Goal: Check status: Check status

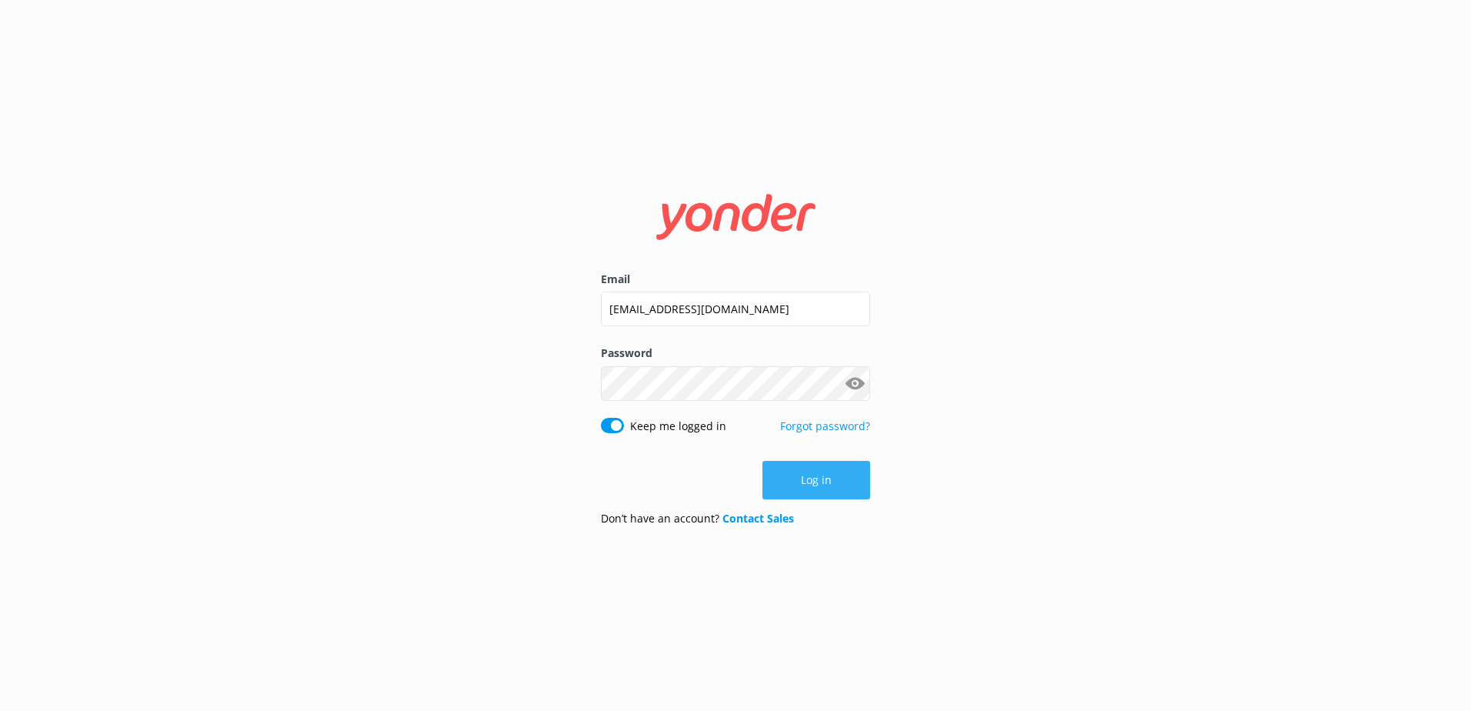
click at [800, 477] on button "Log in" at bounding box center [816, 480] width 108 height 38
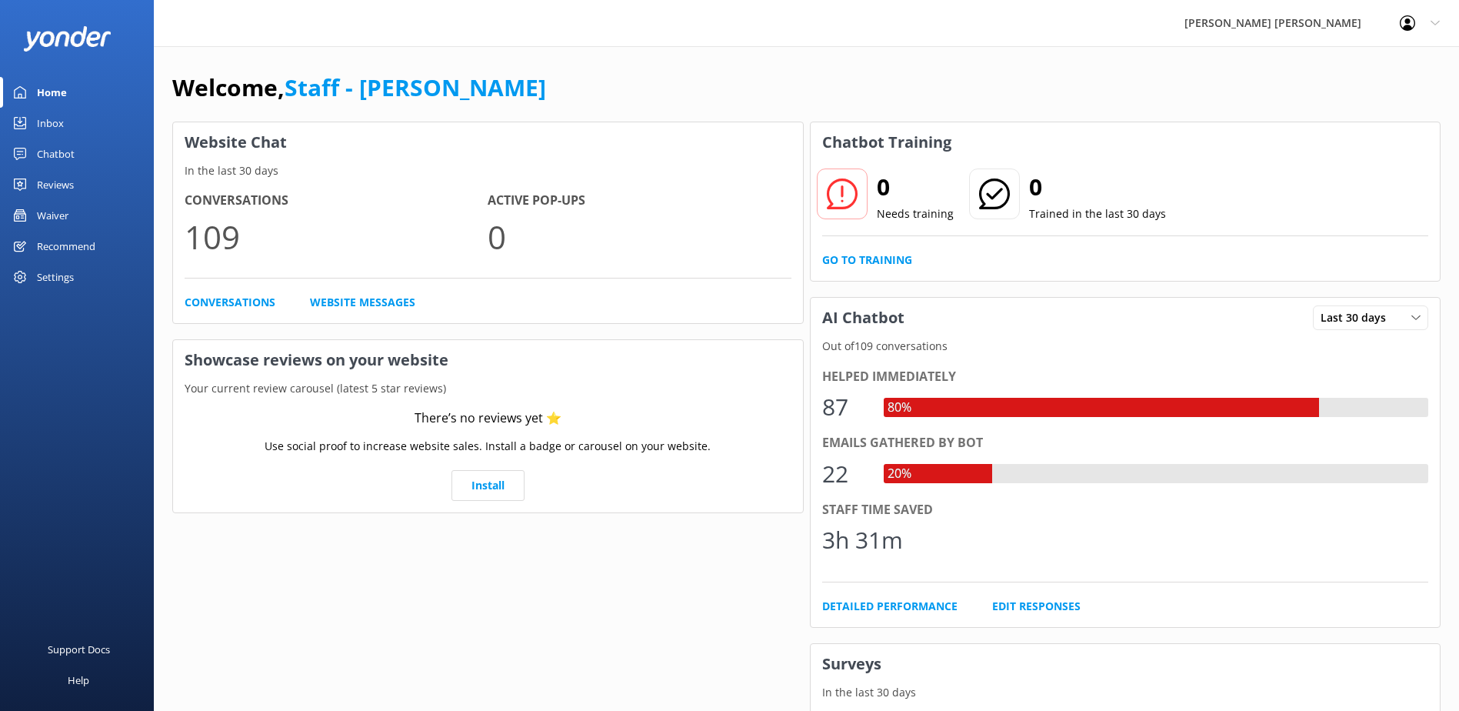
click at [55, 181] on div "Reviews" at bounding box center [55, 184] width 37 height 31
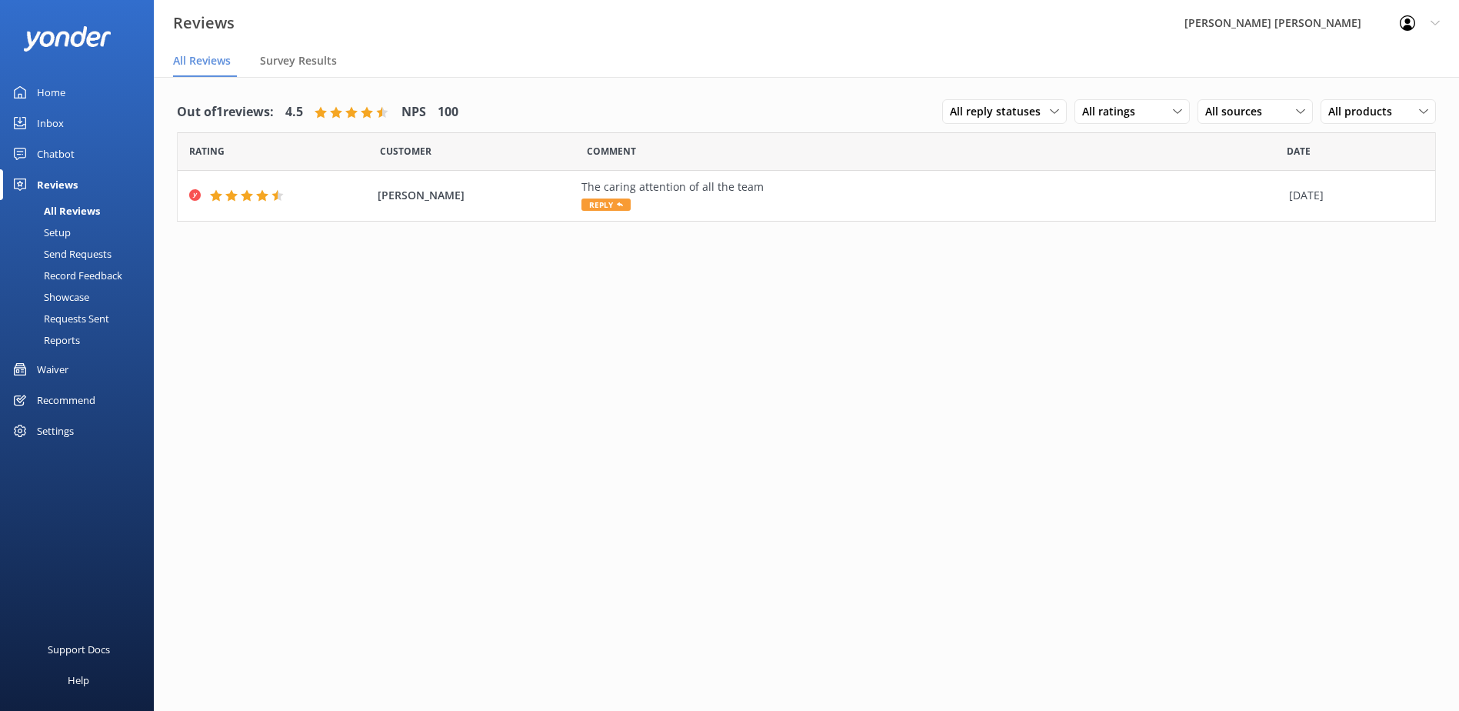
click at [44, 365] on div "Waiver" at bounding box center [53, 369] width 32 height 31
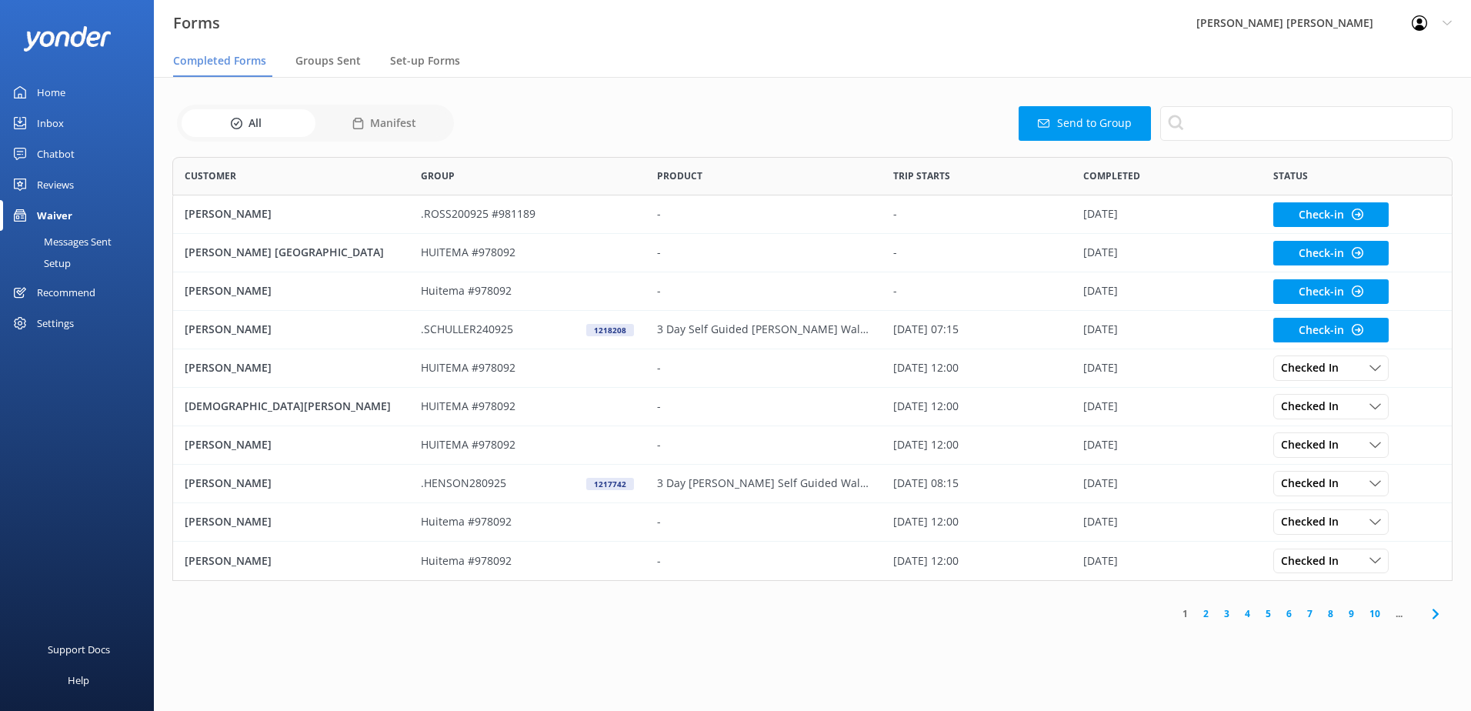
scroll to position [412, 1269]
click at [316, 63] on span "Groups Sent" at bounding box center [327, 60] width 65 height 15
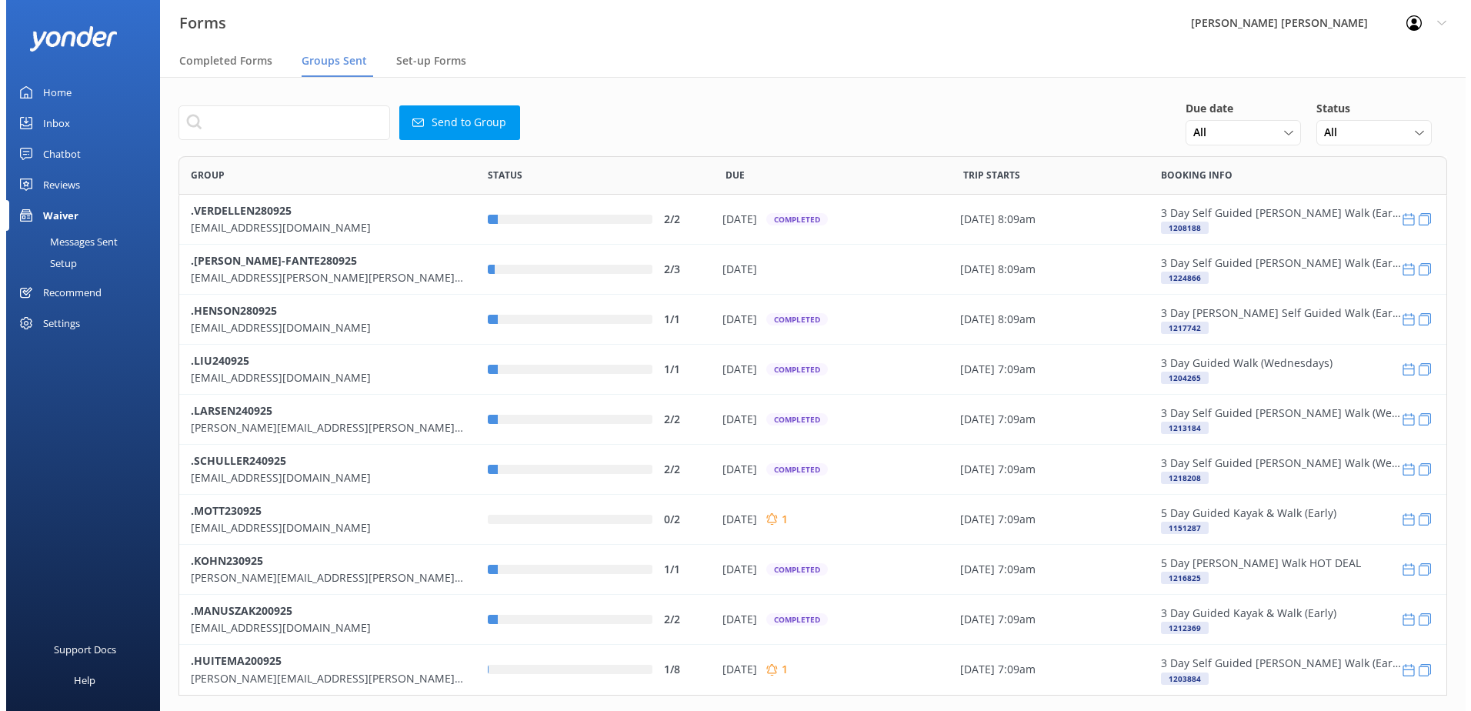
scroll to position [528, 1257]
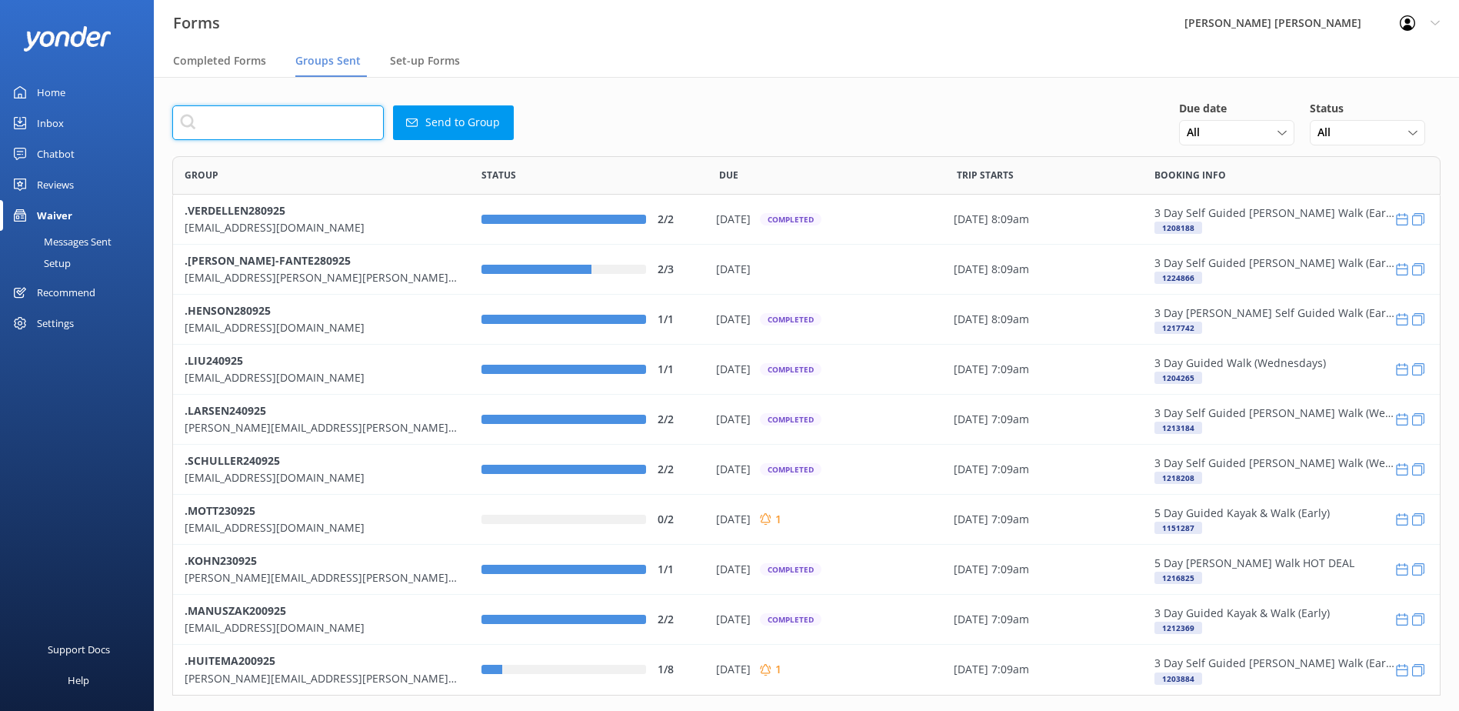
click at [264, 126] on input "text" at bounding box center [278, 122] width 212 height 35
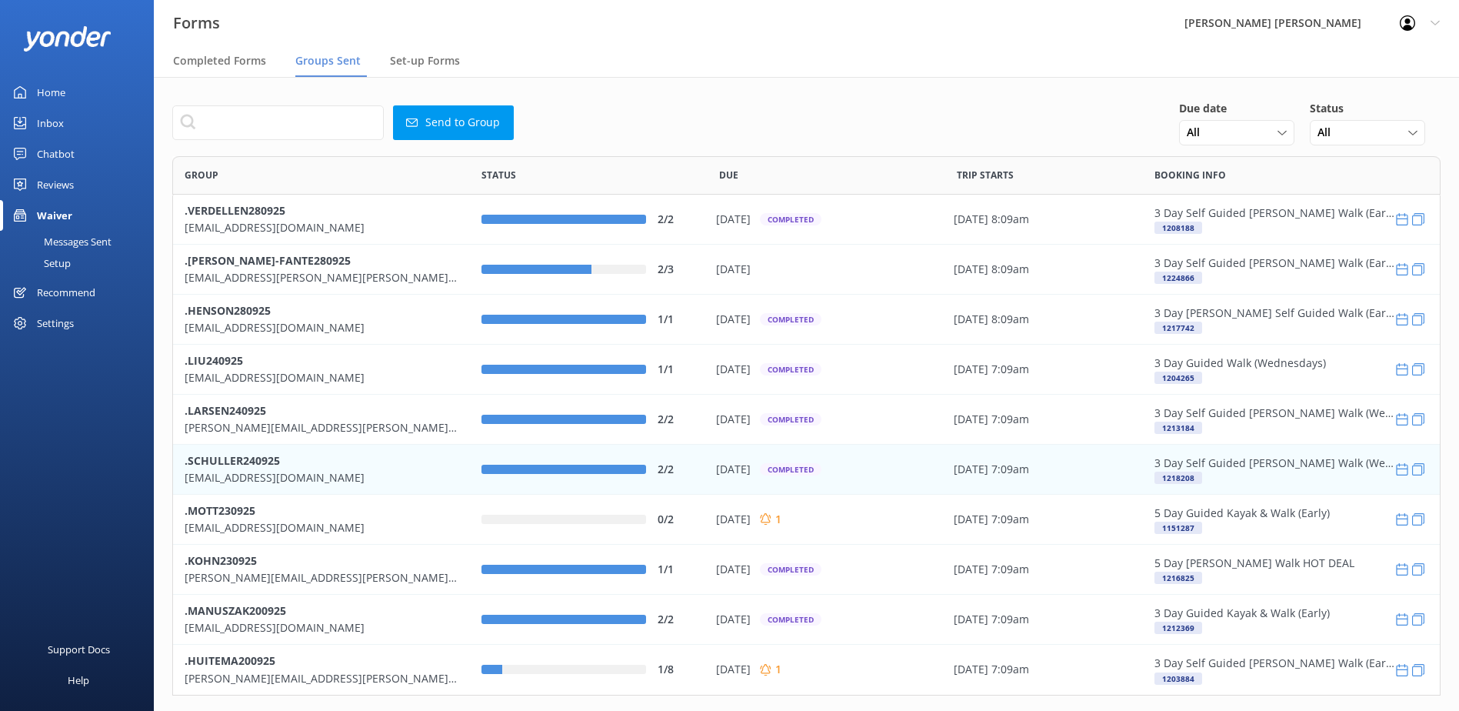
click at [235, 465] on b ".SCHULLER240925" at bounding box center [232, 459] width 95 height 15
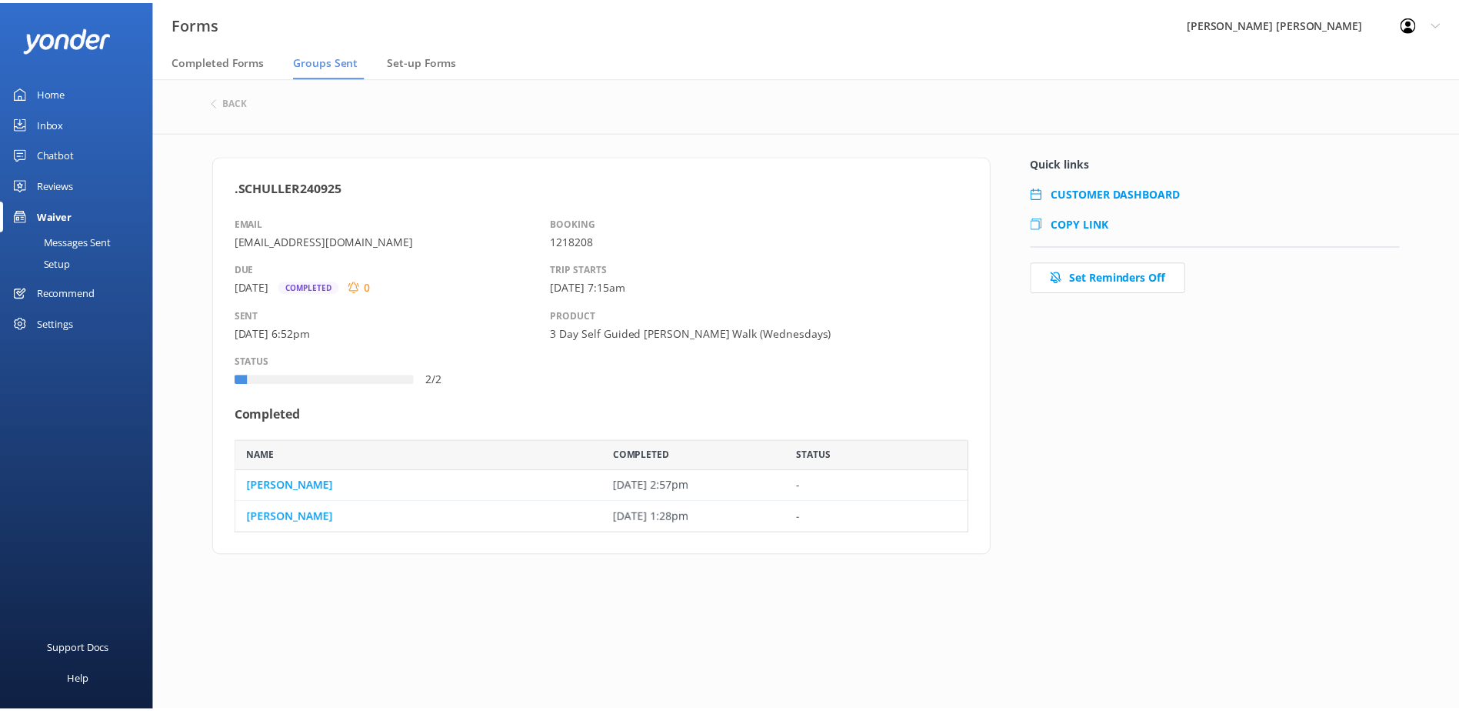
scroll to position [82, 729]
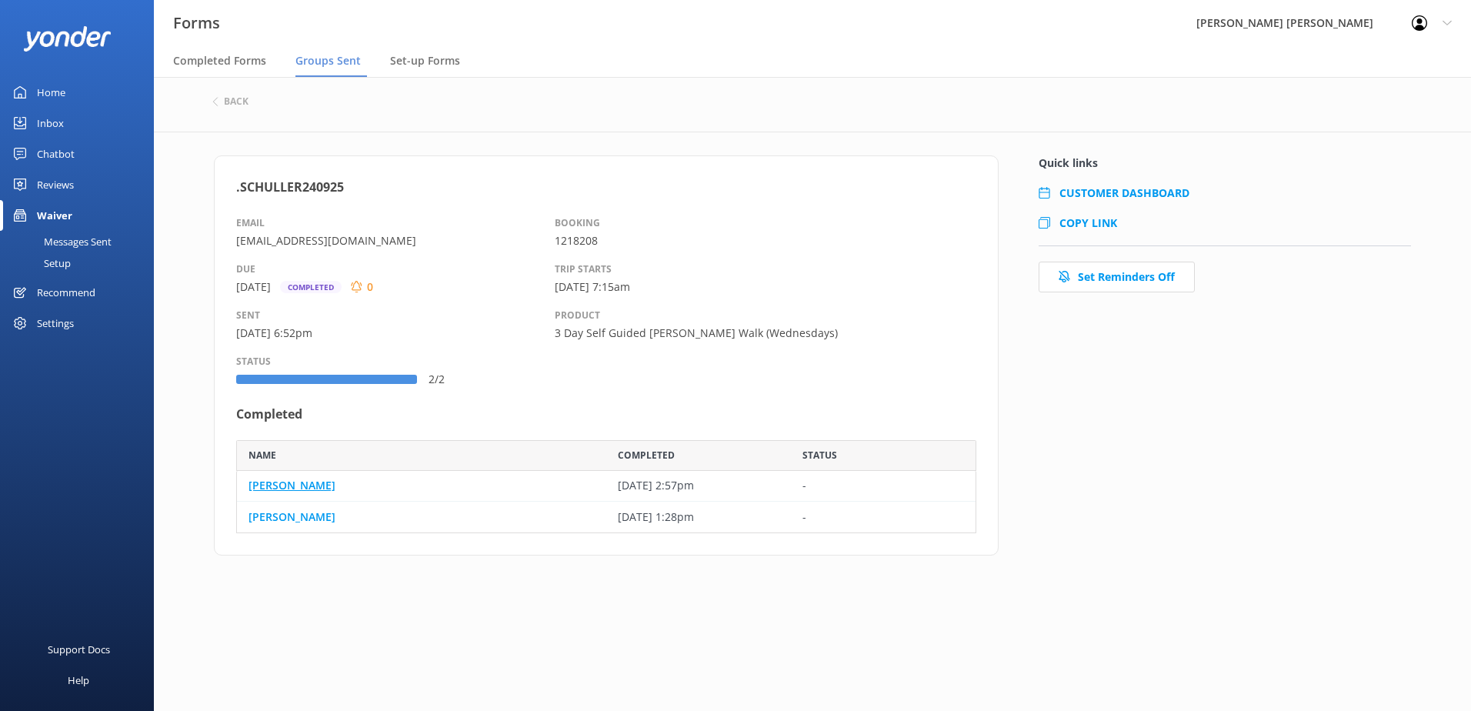
click at [292, 488] on link "[PERSON_NAME]" at bounding box center [291, 485] width 87 height 17
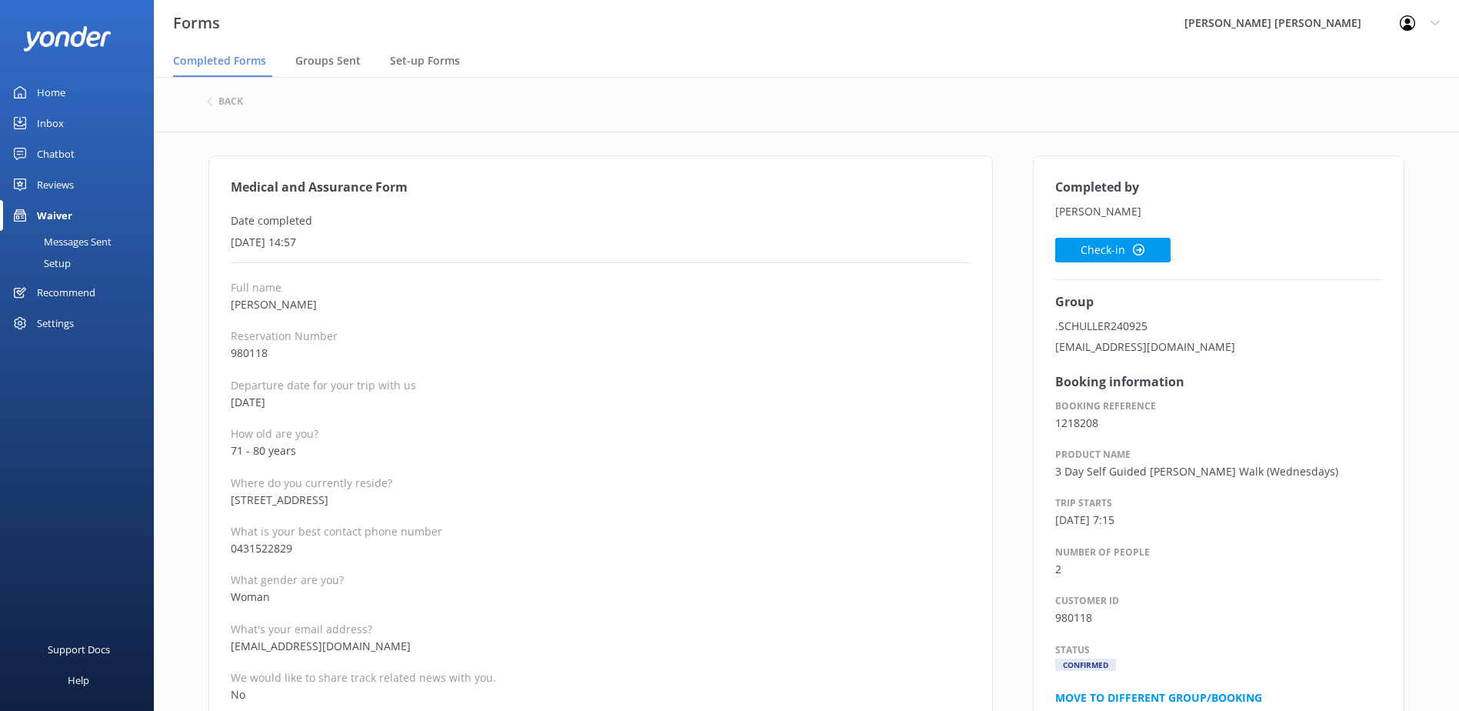
click at [610, 387] on p "Departure date for your trip with us" at bounding box center [601, 385] width 740 height 15
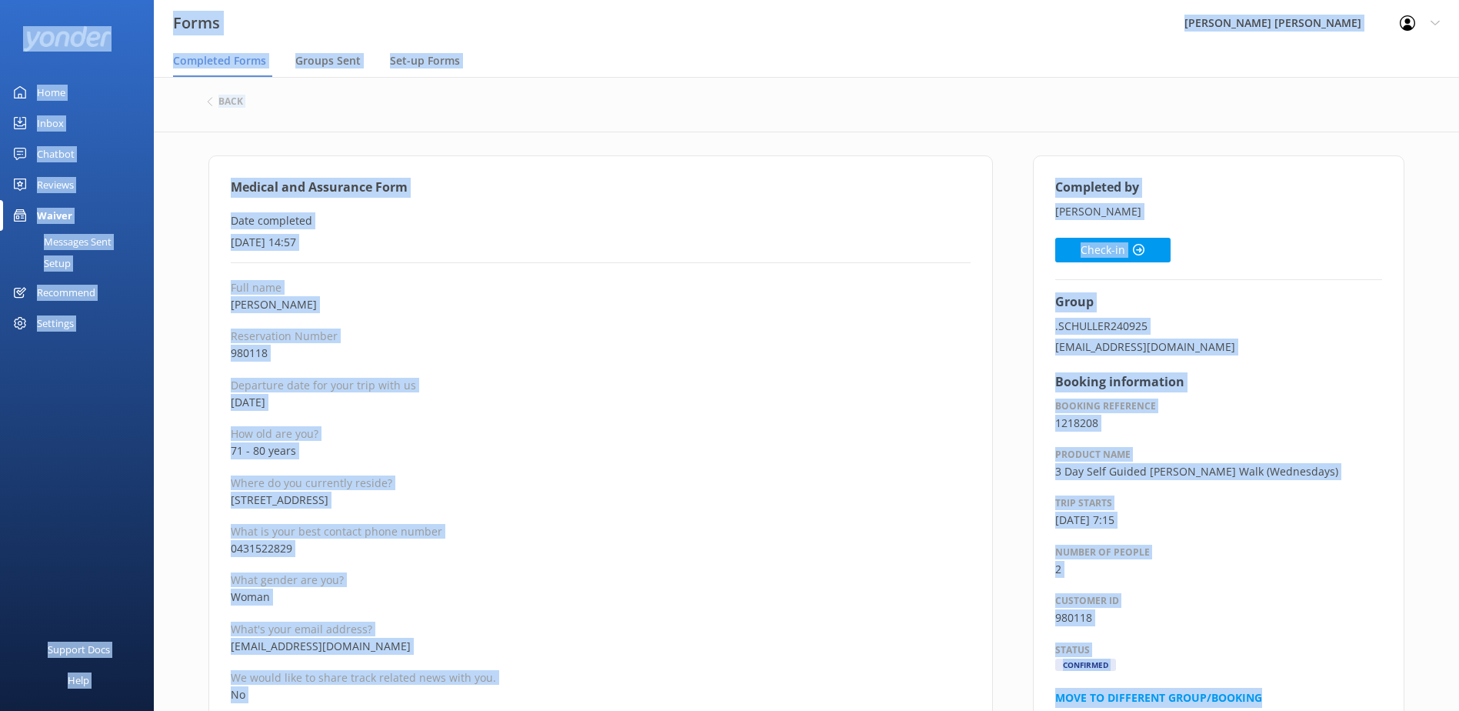
copy div "Forms Wilsons [PERSON_NAME] Profile Settings Logout Completed Forms Groups Sent…"
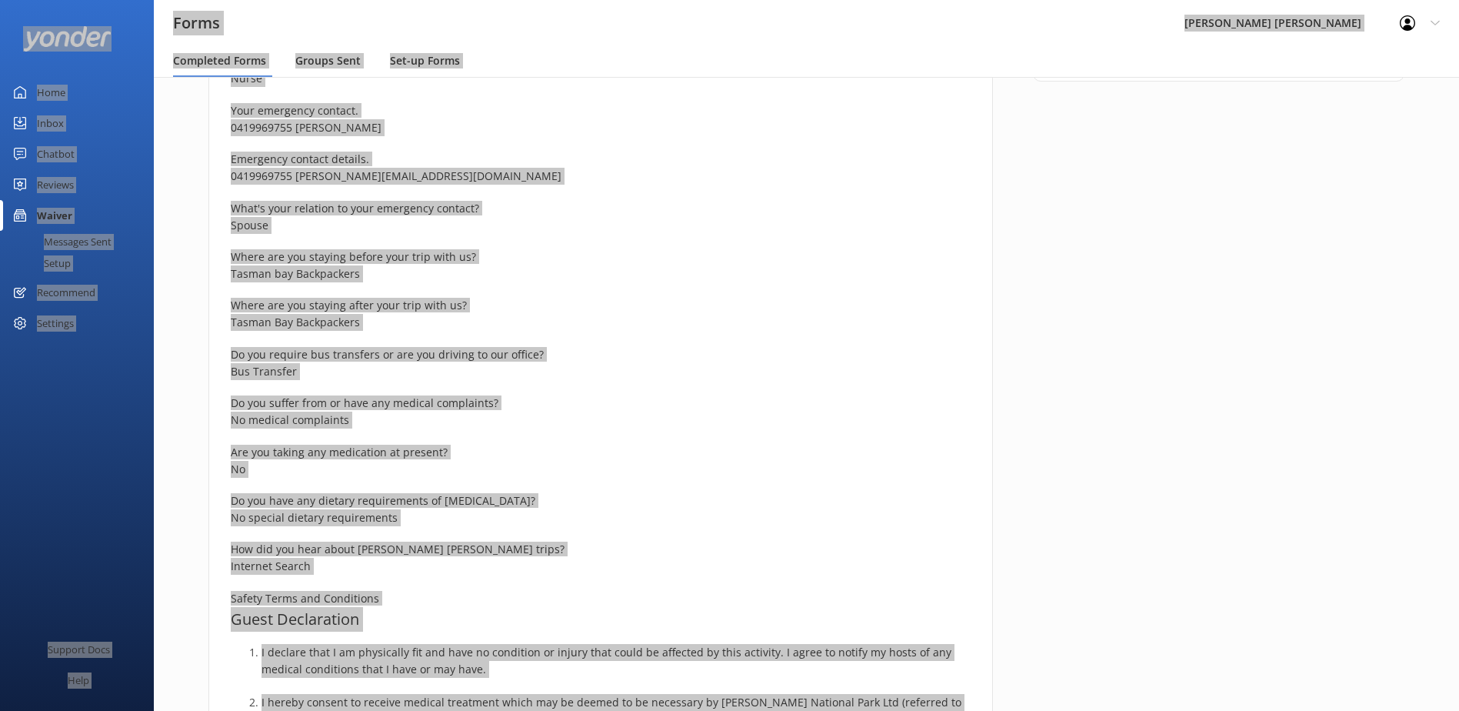
scroll to position [385, 0]
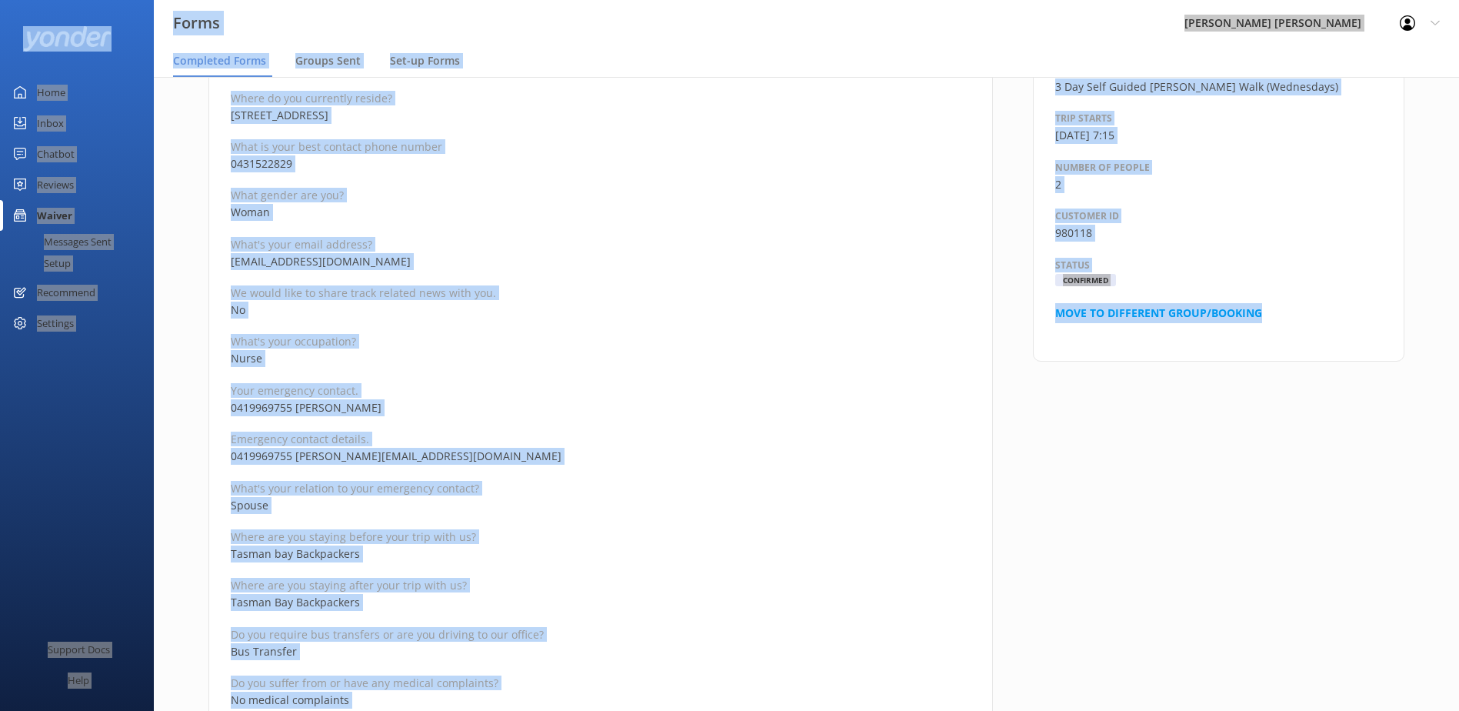
click at [525, 362] on p "Nurse" at bounding box center [601, 358] width 740 height 17
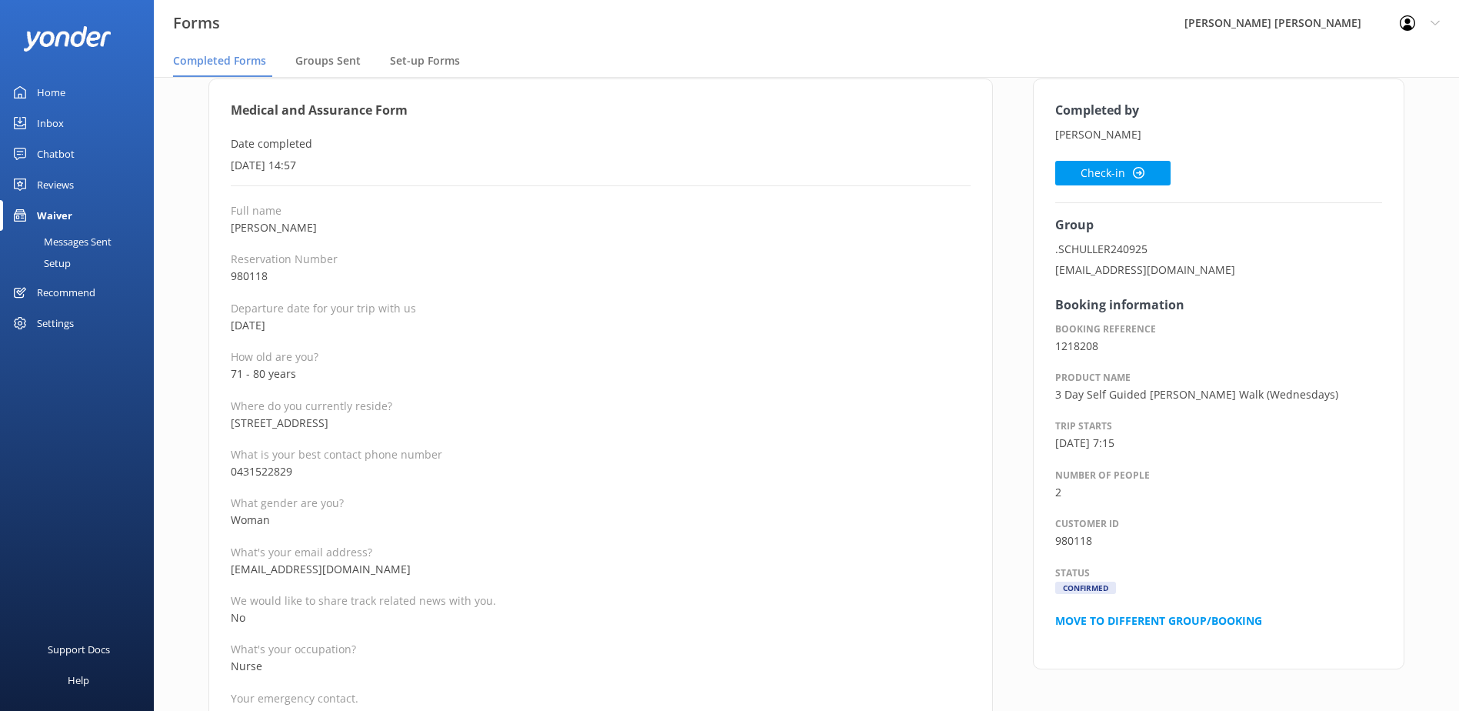
scroll to position [154, 0]
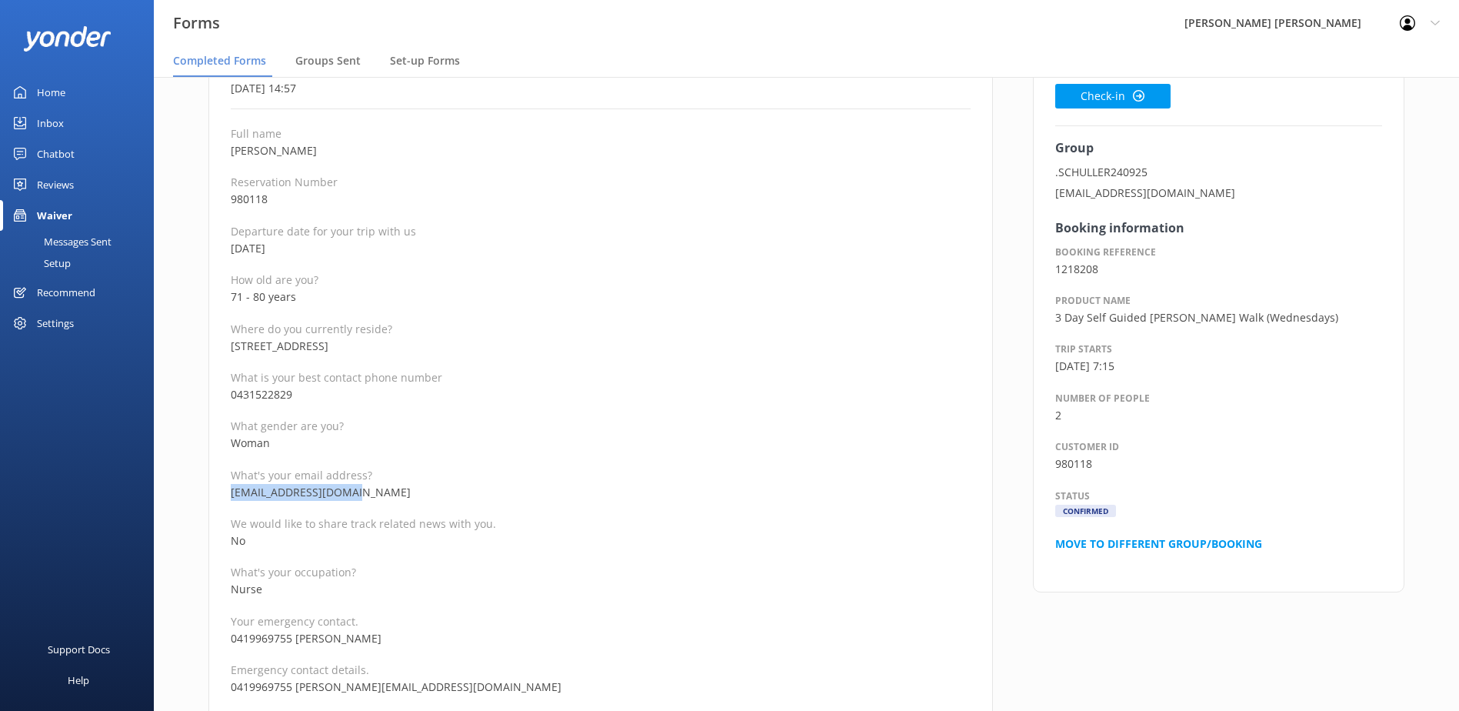
drag, startPoint x: 353, startPoint y: 494, endPoint x: 225, endPoint y: 494, distance: 127.7
copy p "[EMAIL_ADDRESS][DOMAIN_NAME]"
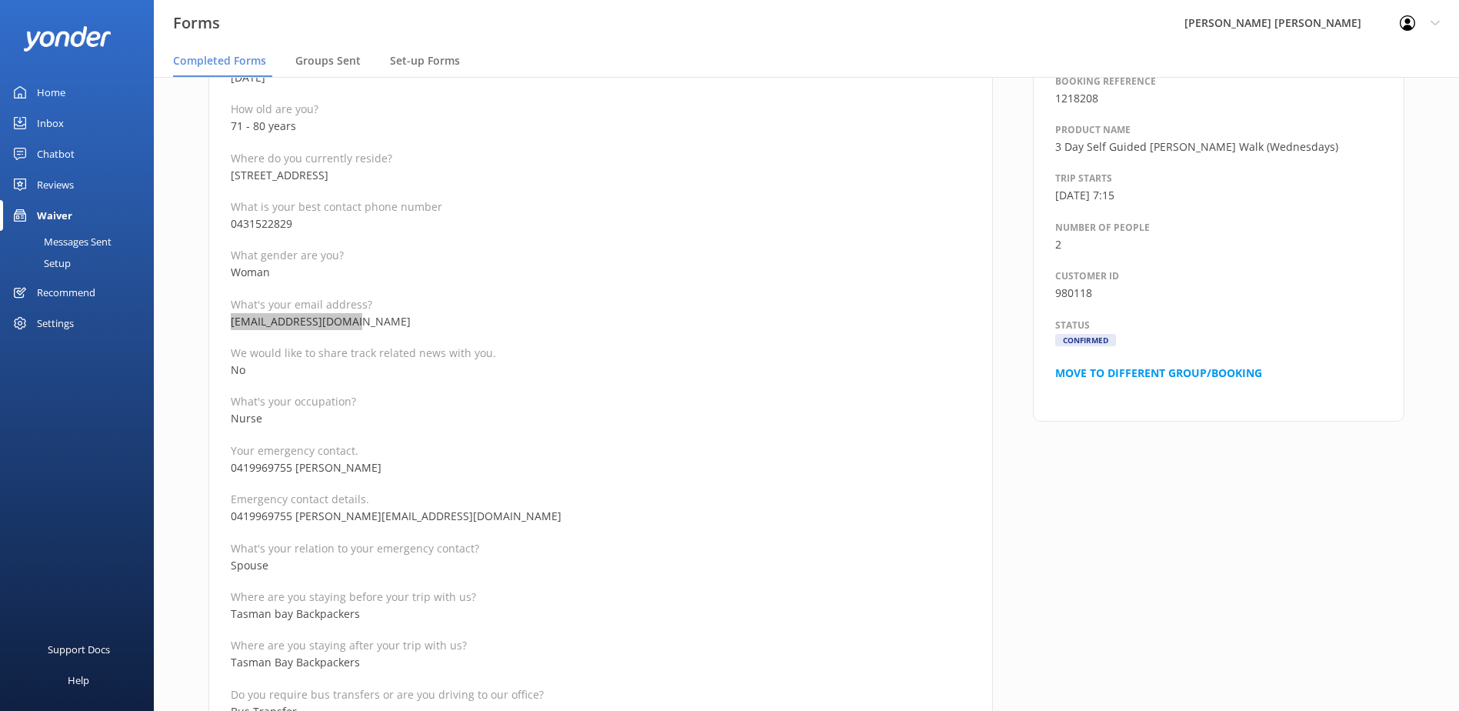
scroll to position [385, 0]
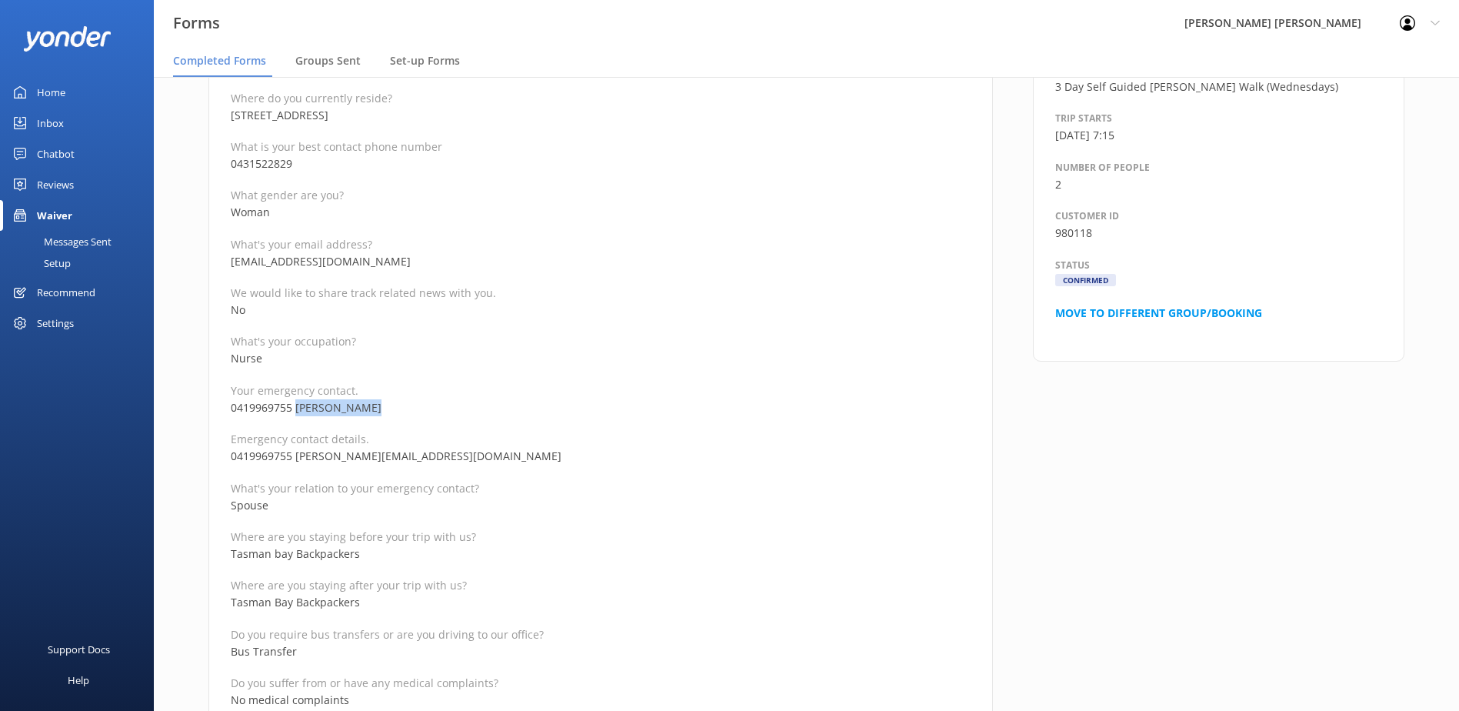
drag, startPoint x: 358, startPoint y: 408, endPoint x: 296, endPoint y: 406, distance: 62.3
click at [296, 406] on p "0419969755 [PERSON_NAME]" at bounding box center [601, 407] width 740 height 17
copy p "[PERSON_NAME]"
drag, startPoint x: 291, startPoint y: 410, endPoint x: 210, endPoint y: 412, distance: 80.8
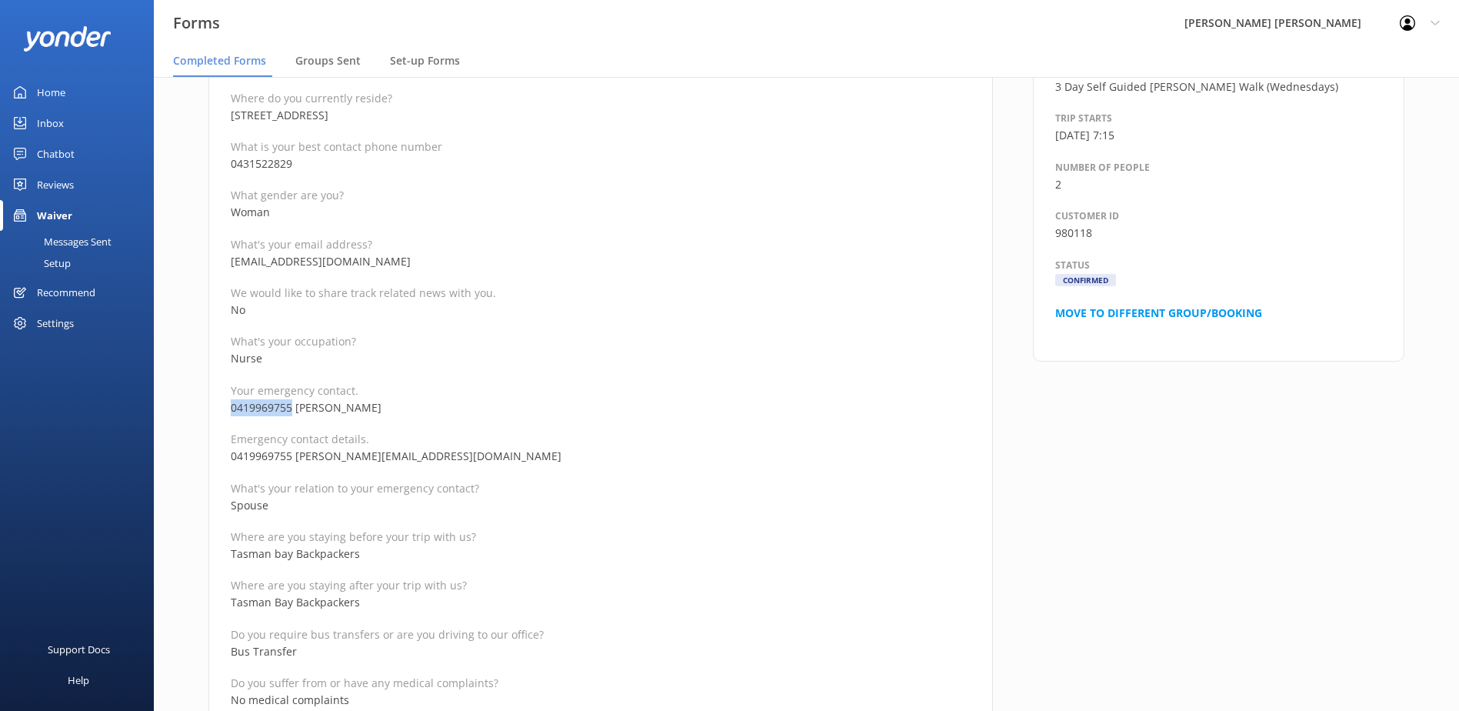
copy p "0419969755"
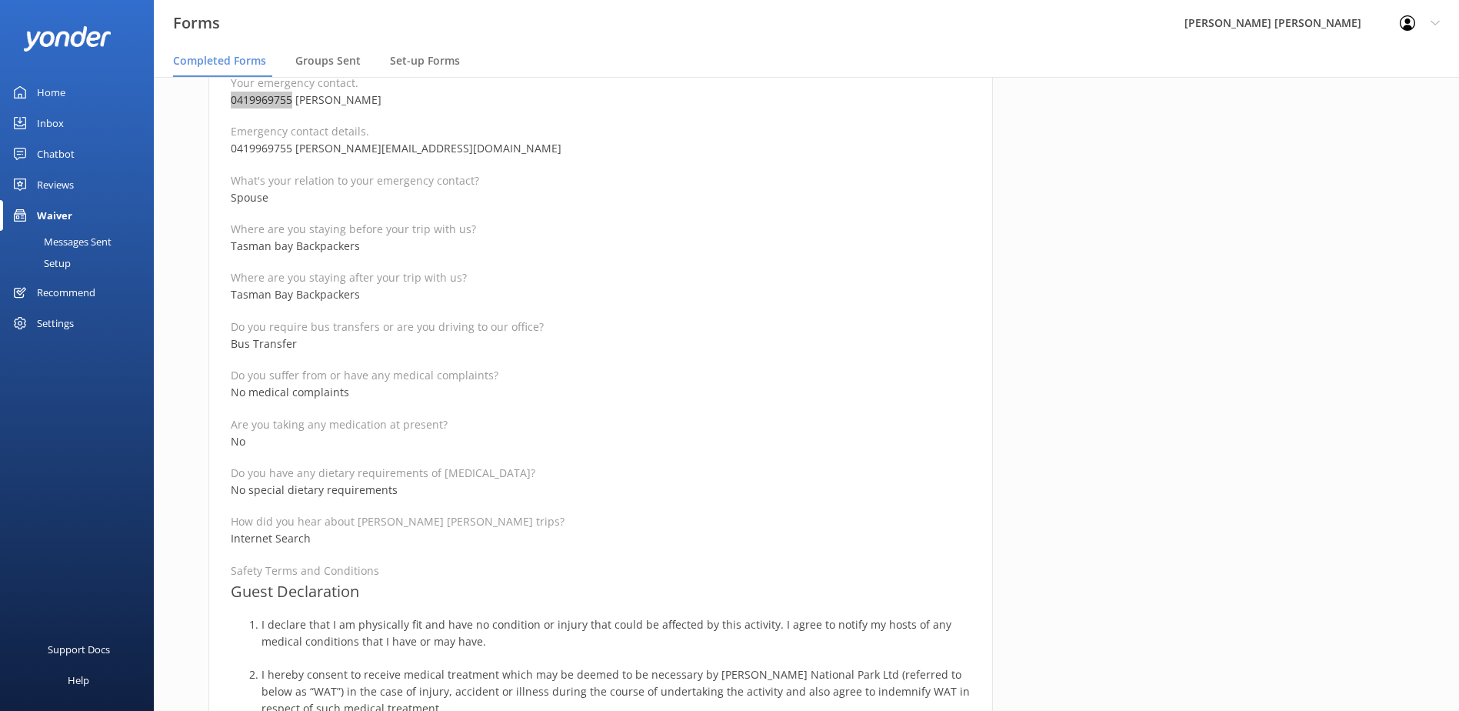
scroll to position [154, 0]
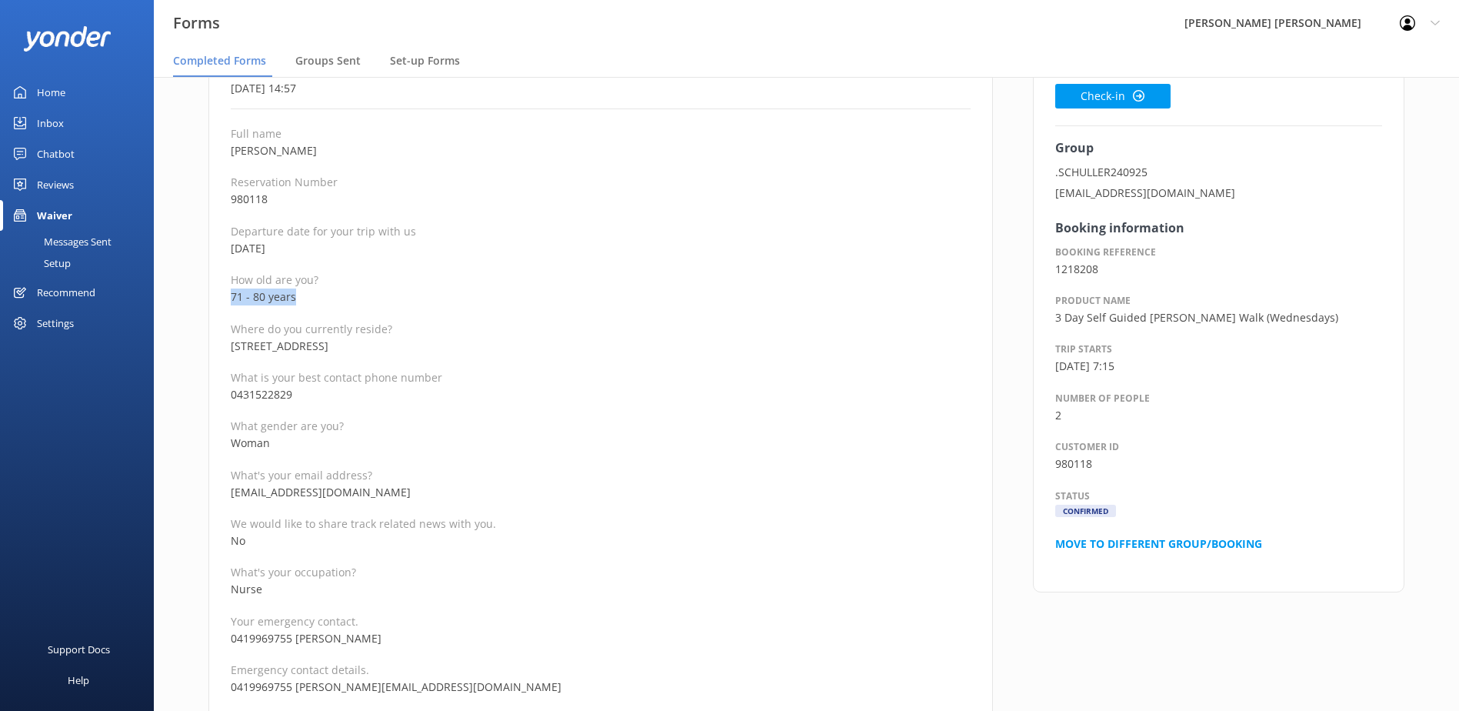
drag, startPoint x: 227, startPoint y: 301, endPoint x: 208, endPoint y: 301, distance: 19.2
copy p "71 - 80 years"
click at [1115, 98] on button "Check-in" at bounding box center [1112, 96] width 115 height 25
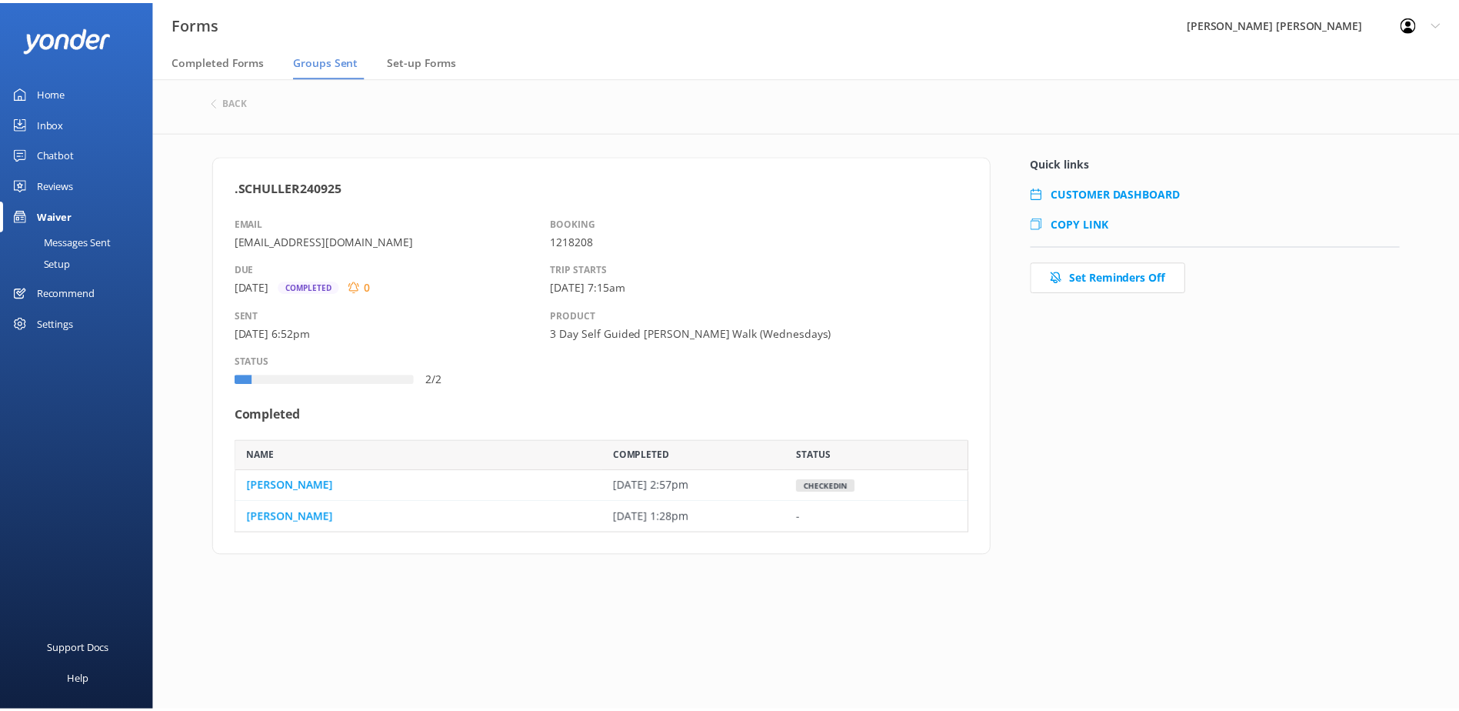
scroll to position [82, 729]
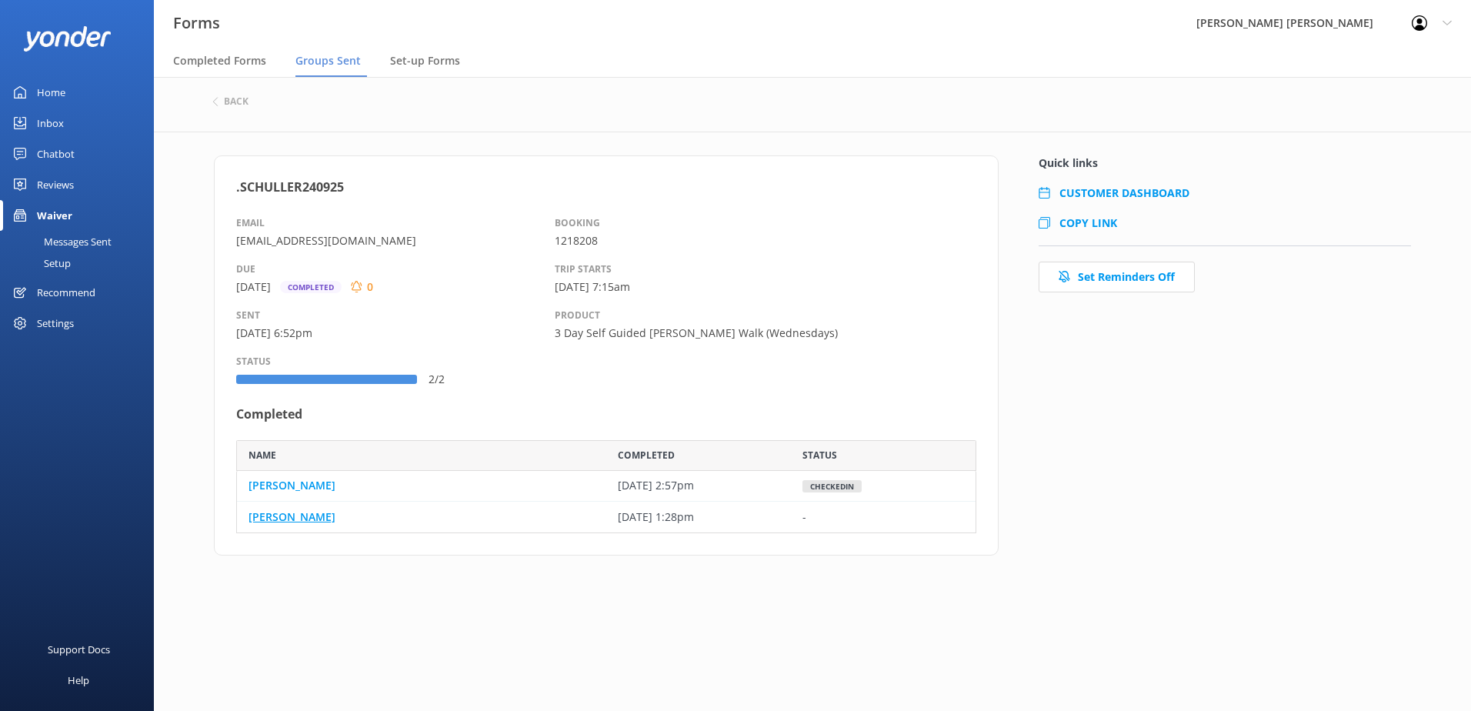
click at [276, 517] on link "[PERSON_NAME]" at bounding box center [291, 516] width 87 height 17
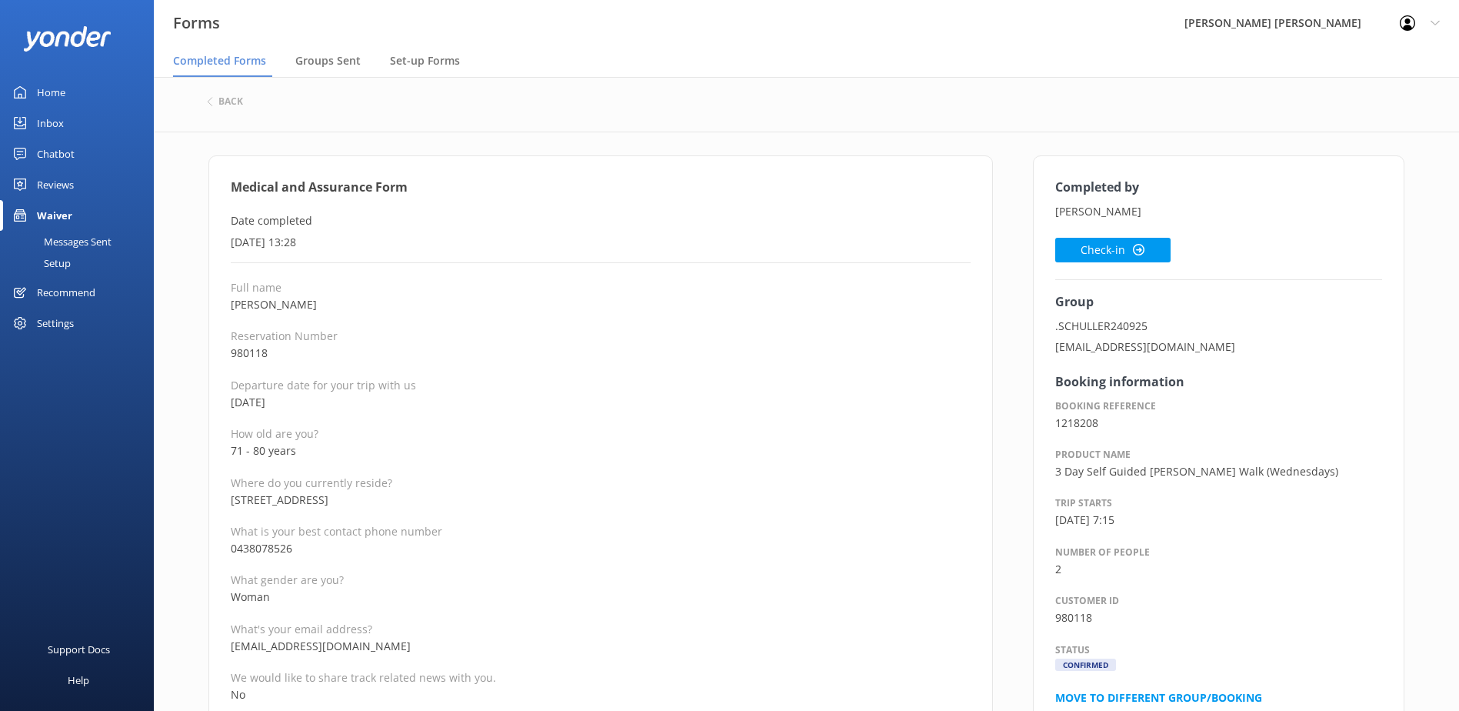
drag, startPoint x: 545, startPoint y: 413, endPoint x: 557, endPoint y: 407, distance: 13.1
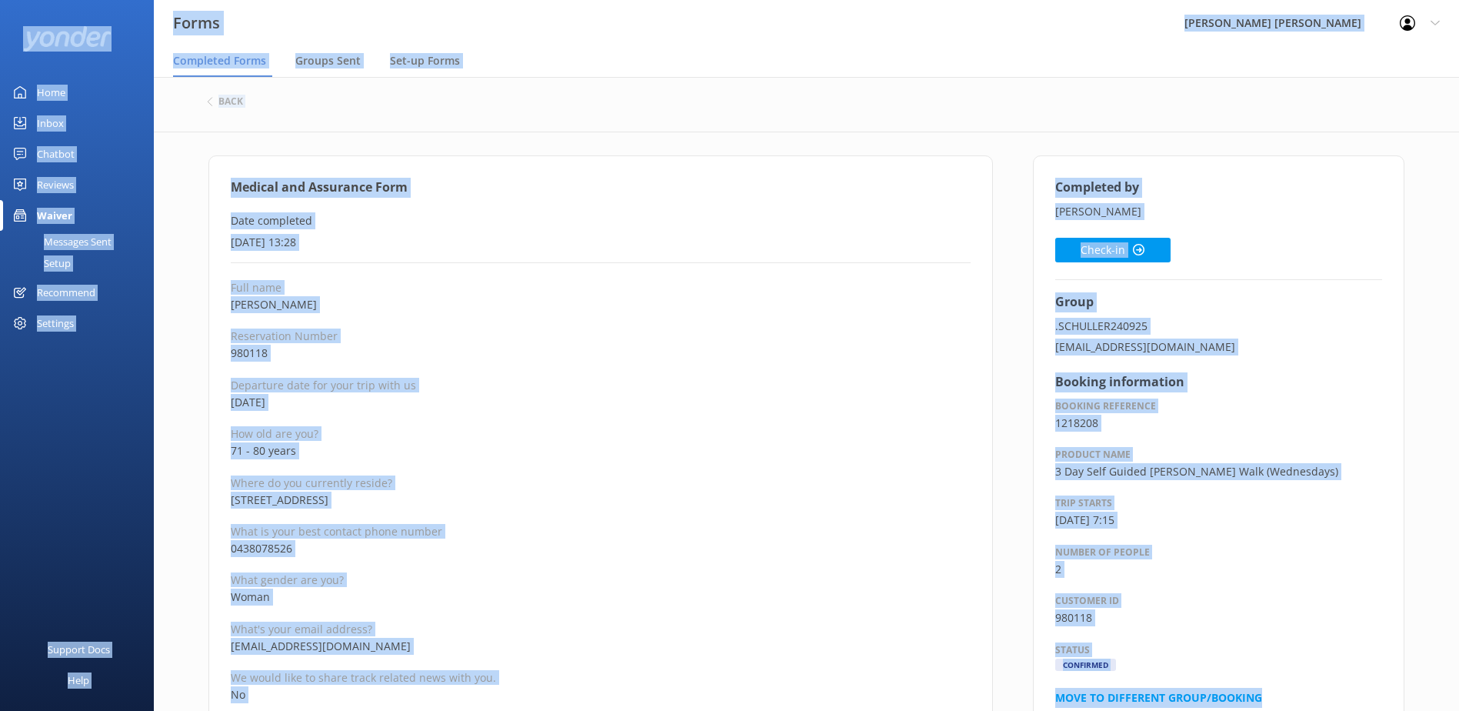
copy div "Forms [PERSON_NAME] [PERSON_NAME] Profile Settings Logout Completed Forms Group…"
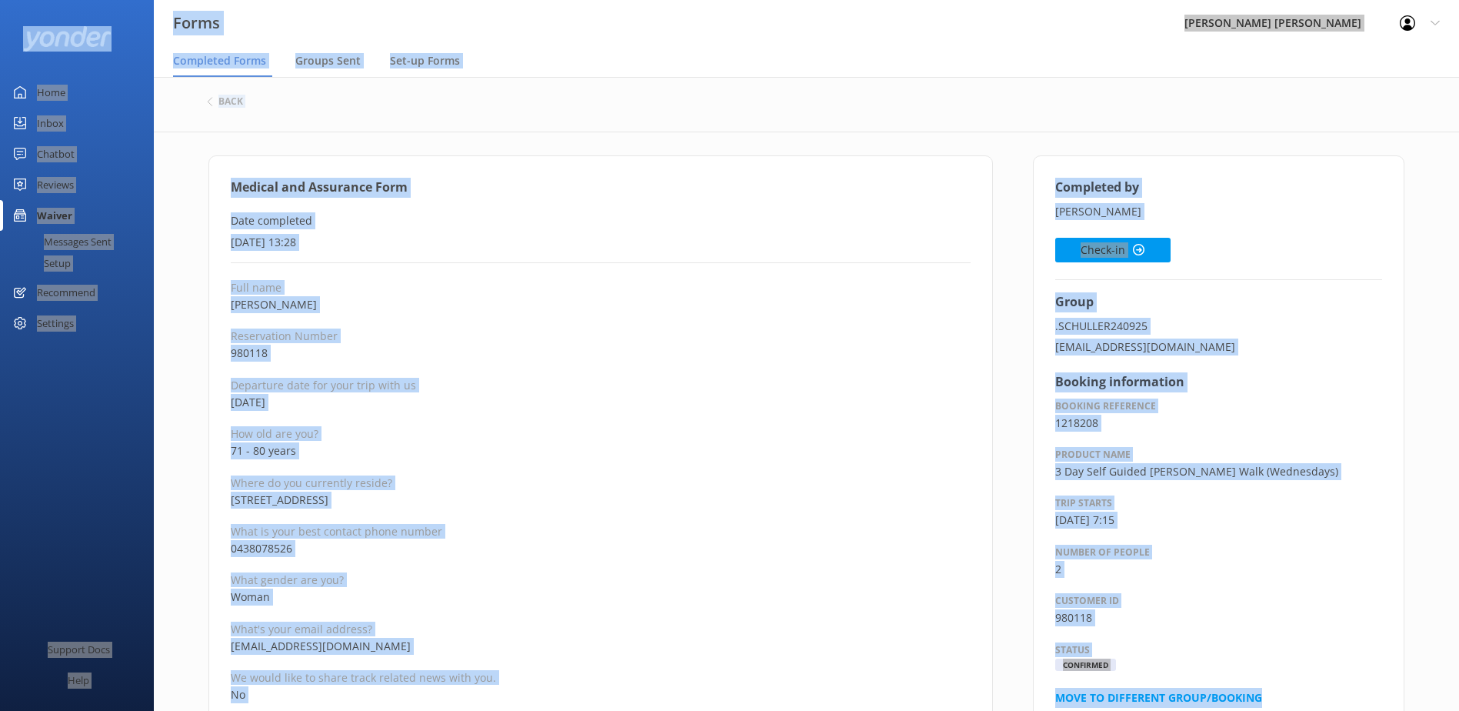
click at [551, 362] on p "980118" at bounding box center [601, 353] width 740 height 17
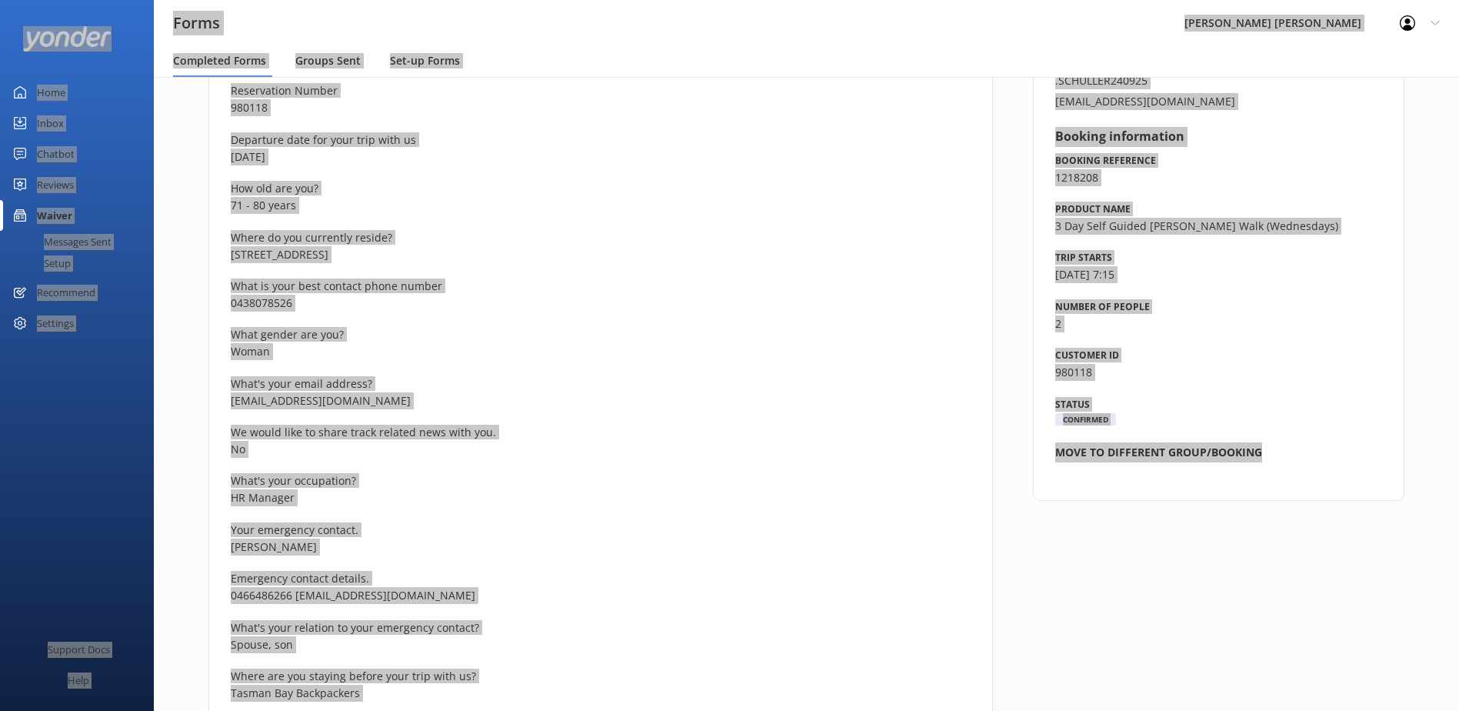
scroll to position [308, 0]
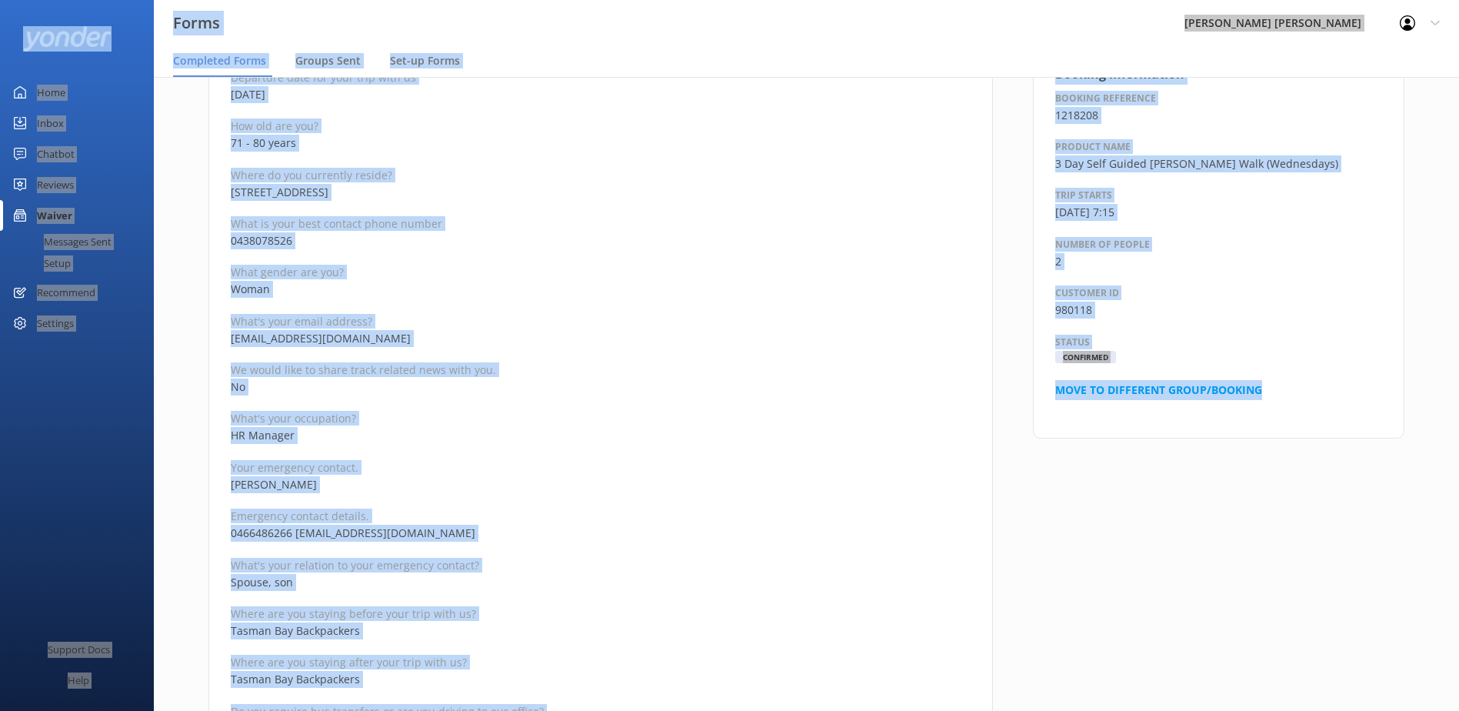
click at [377, 338] on p "[EMAIL_ADDRESS][DOMAIN_NAME]" at bounding box center [601, 338] width 740 height 17
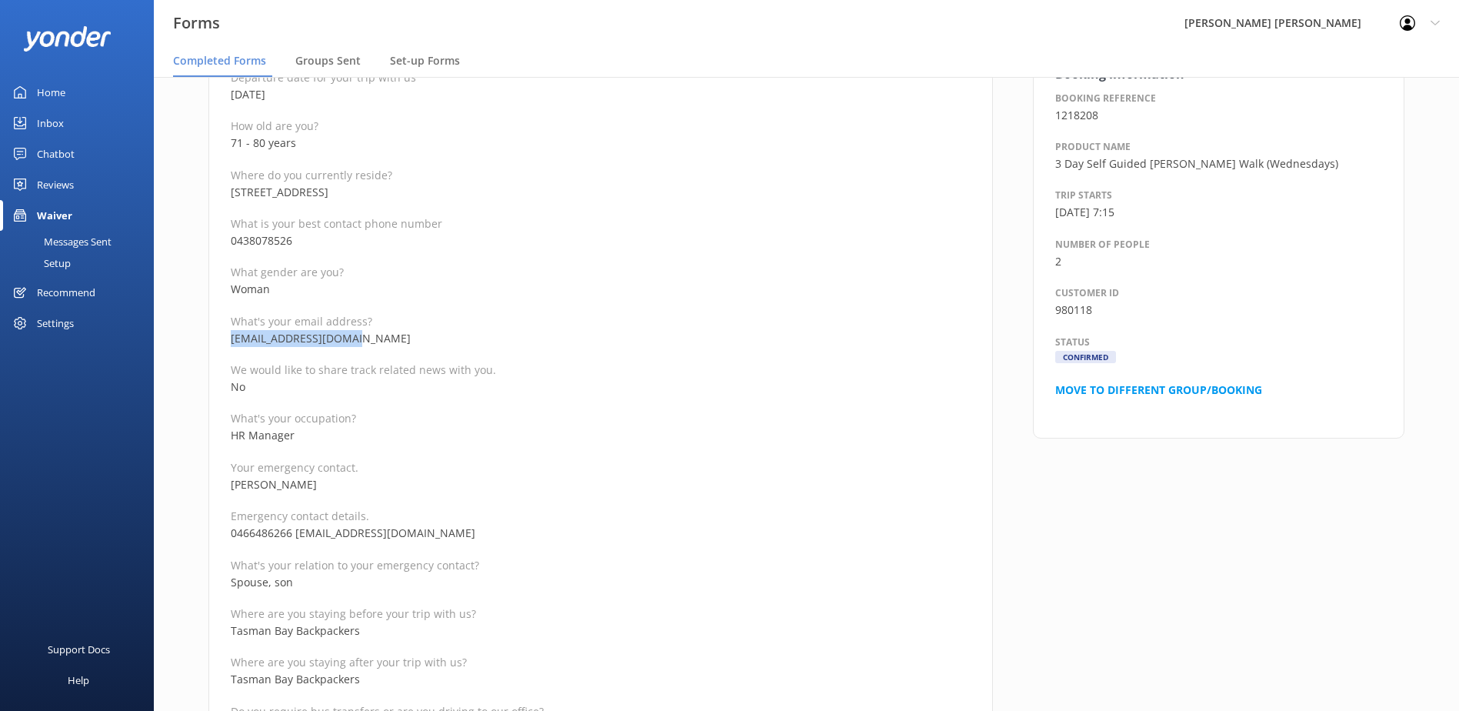
drag, startPoint x: 352, startPoint y: 338, endPoint x: 215, endPoint y: 340, distance: 136.2
copy p "[EMAIL_ADDRESS][DOMAIN_NAME]"
click at [436, 464] on p "Your emergency contact." at bounding box center [601, 467] width 740 height 15
drag, startPoint x: 308, startPoint y: 484, endPoint x: 230, endPoint y: 484, distance: 77.7
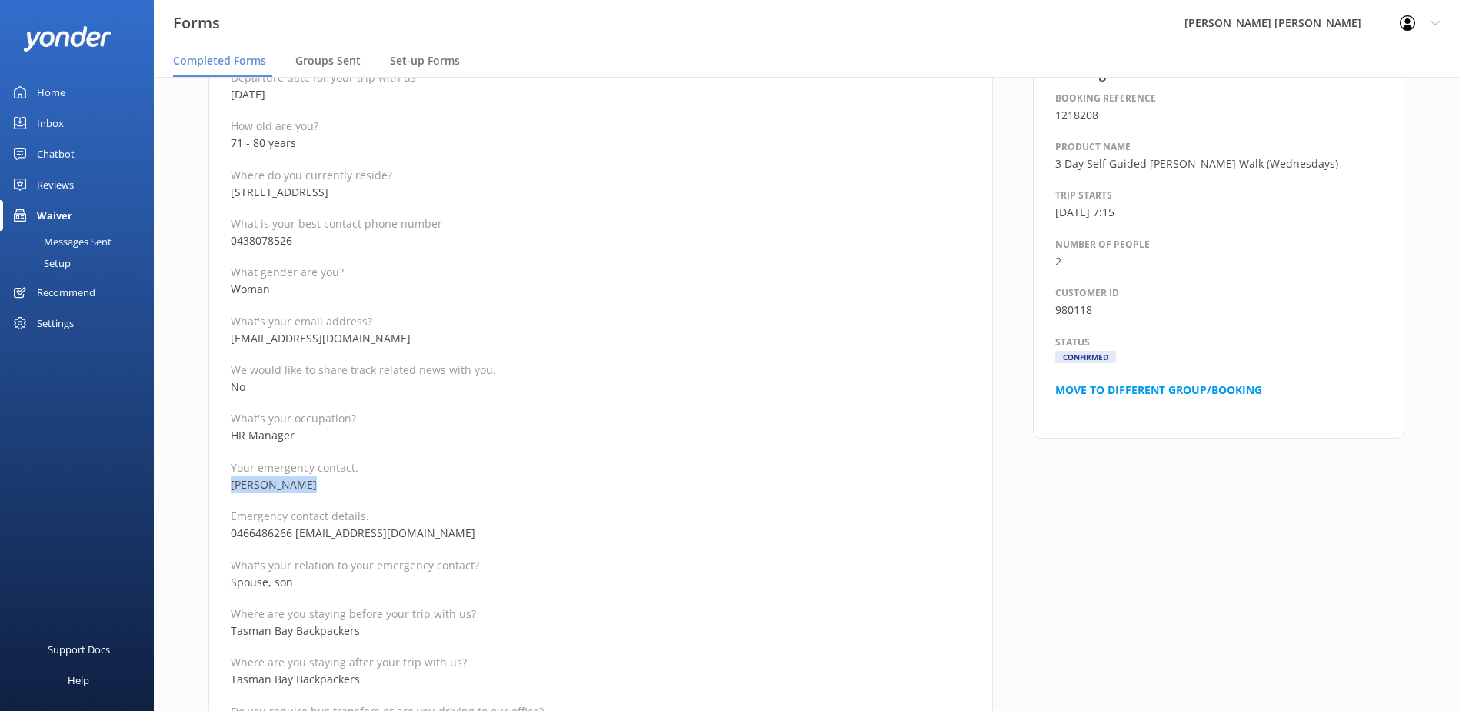
click at [231, 484] on p "[PERSON_NAME]" at bounding box center [601, 484] width 740 height 17
copy p "[PERSON_NAME]"
drag, startPoint x: 290, startPoint y: 533, endPoint x: 167, endPoint y: 530, distance: 123.1
copy p "0466486266"
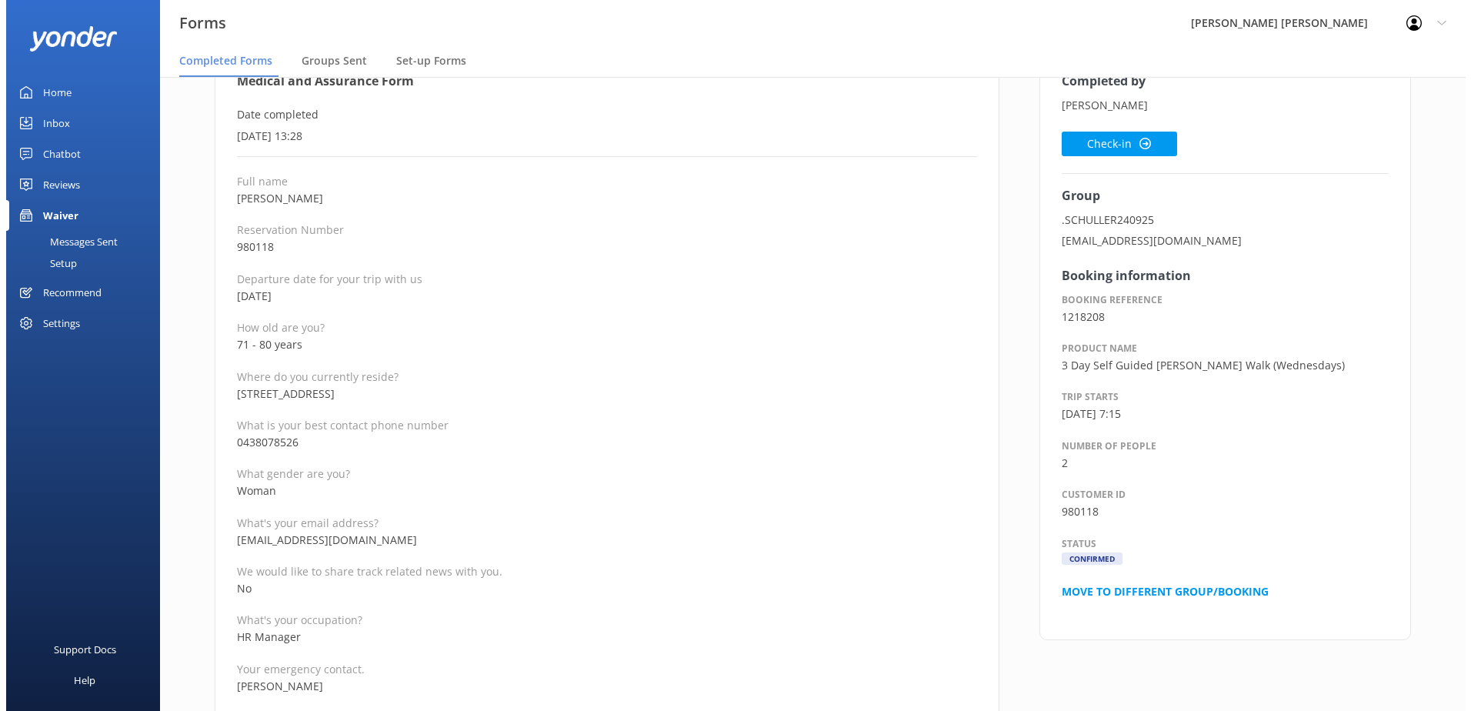
scroll to position [0, 0]
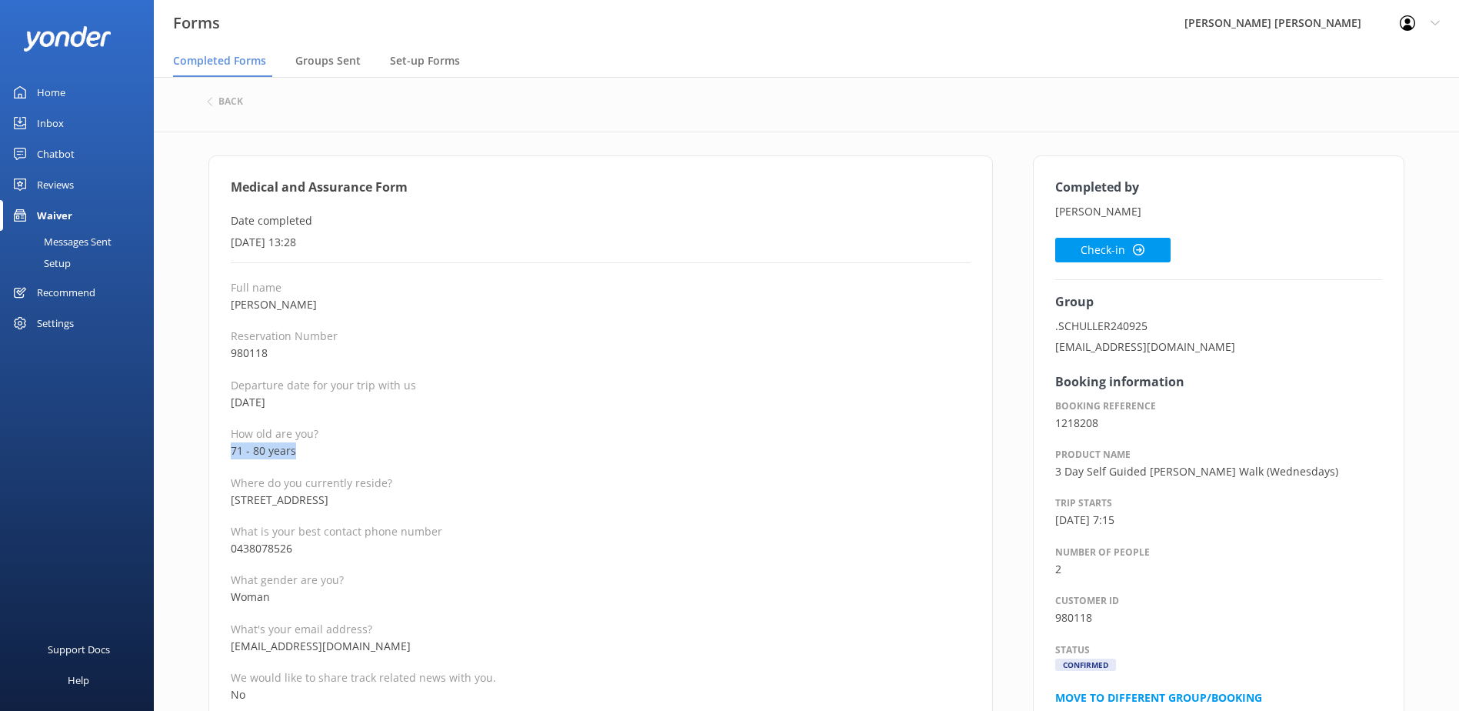
drag, startPoint x: 295, startPoint y: 449, endPoint x: 215, endPoint y: 446, distance: 79.3
copy p "71 - 80 years"
drag, startPoint x: 1094, startPoint y: 247, endPoint x: 1098, endPoint y: 237, distance: 10.7
click at [1096, 245] on button "Check-in" at bounding box center [1112, 250] width 115 height 25
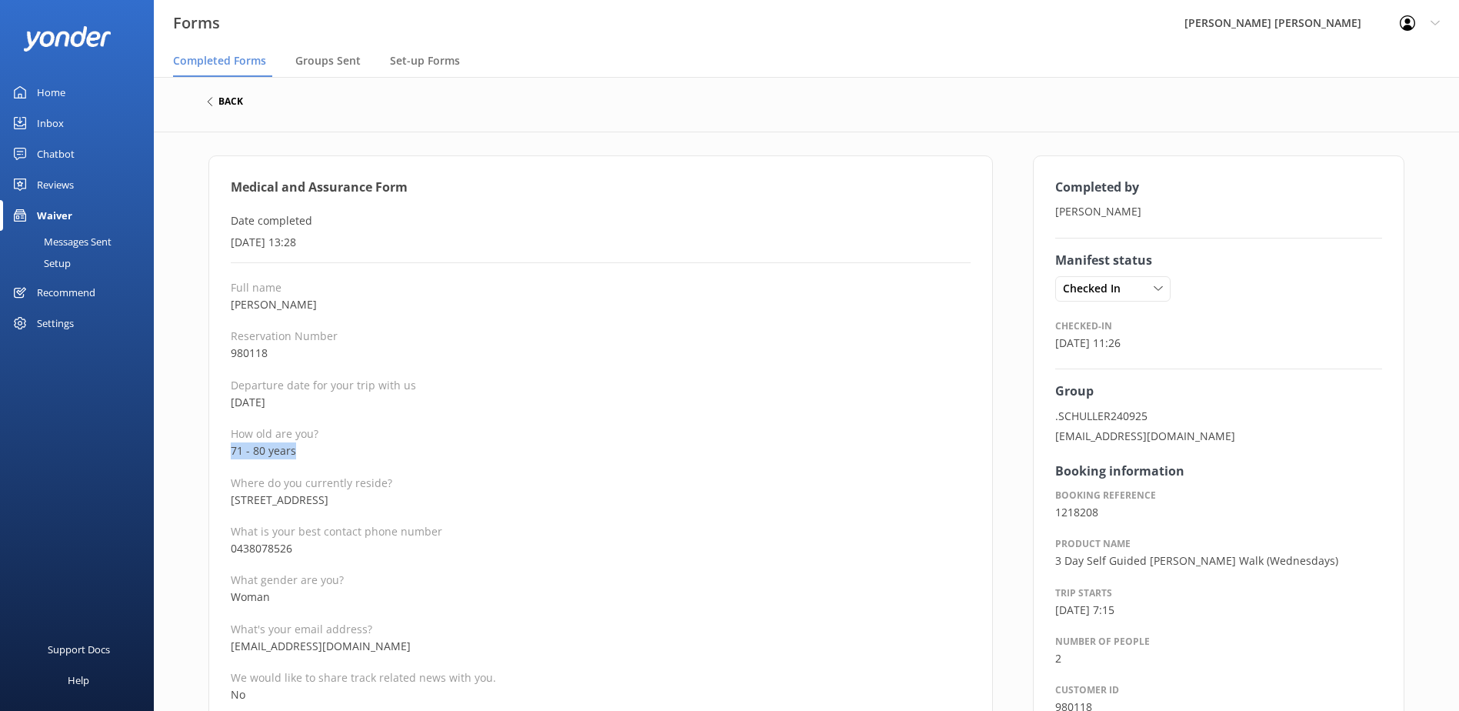
click at [235, 98] on h6 "back" at bounding box center [230, 101] width 25 height 9
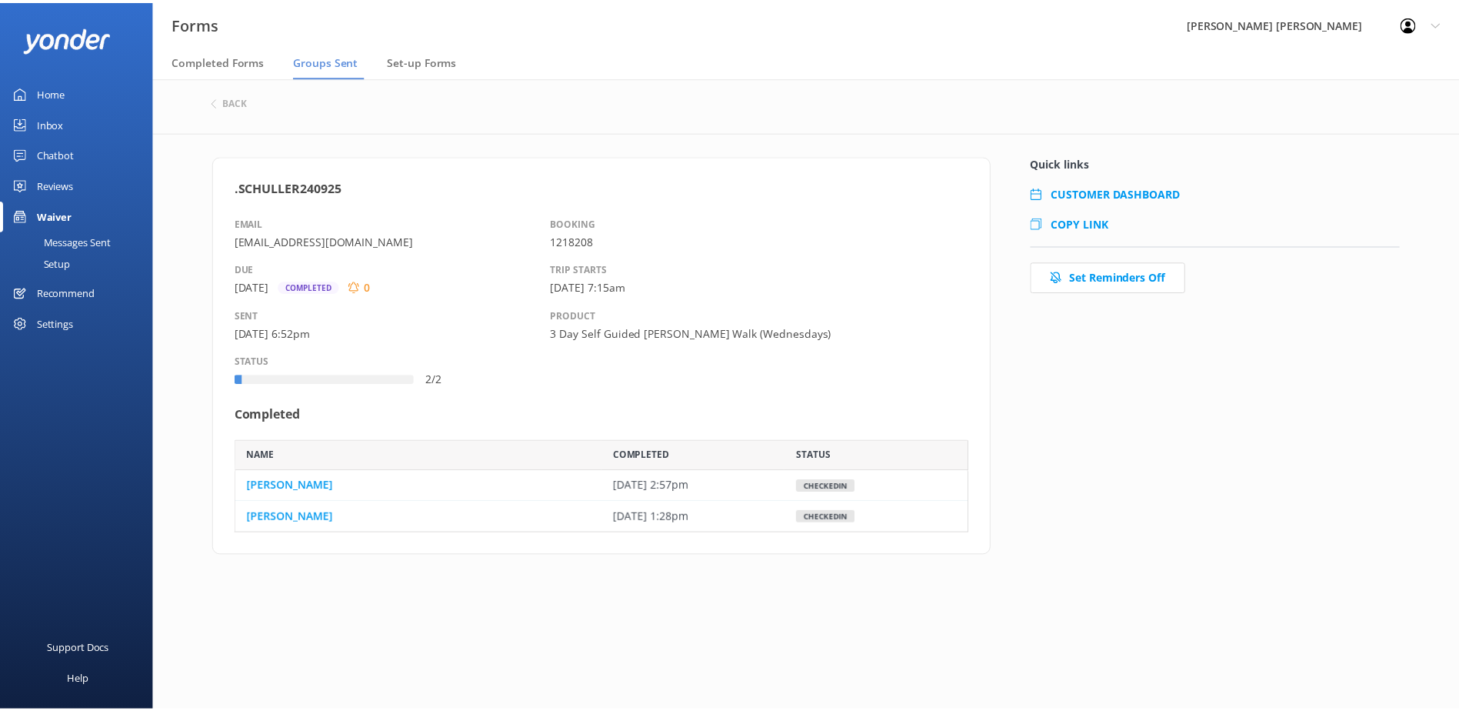
scroll to position [82, 729]
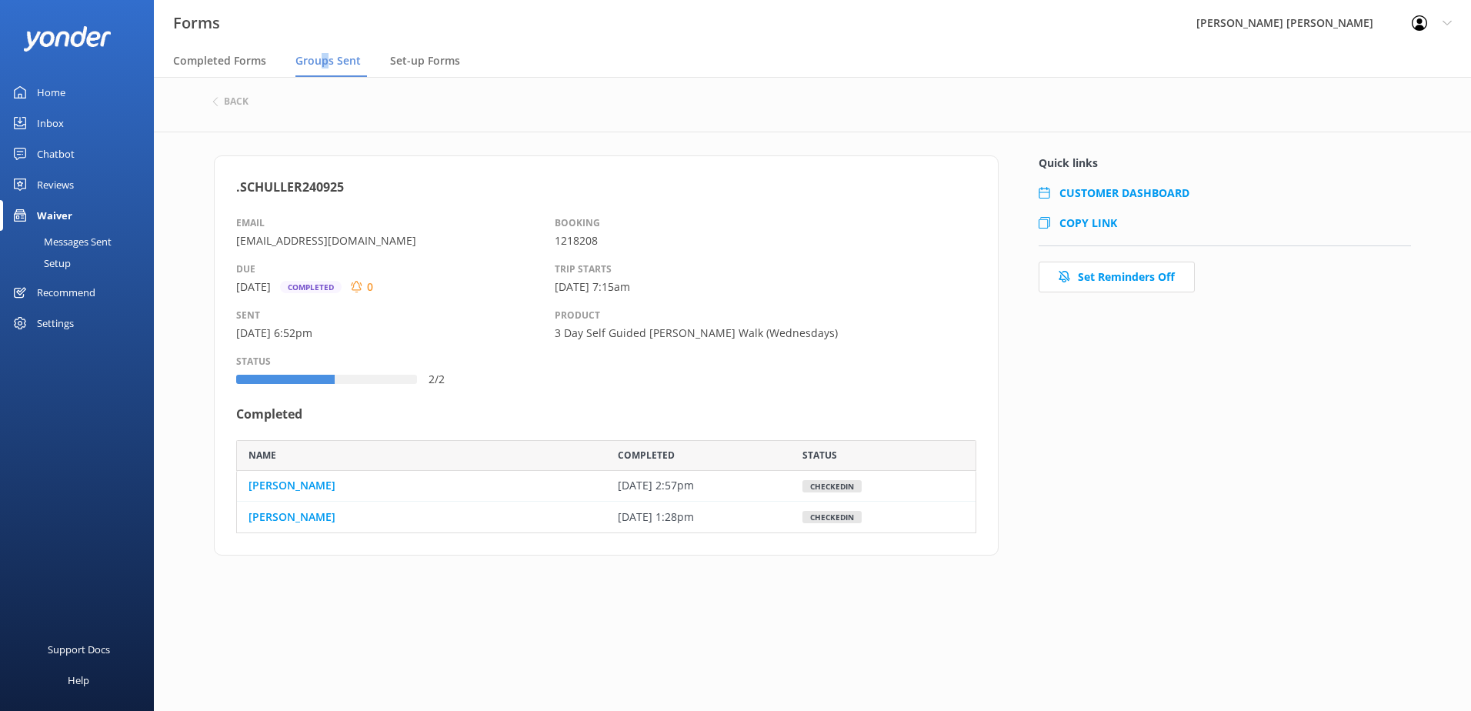
click at [324, 62] on span "Groups Sent" at bounding box center [327, 60] width 65 height 15
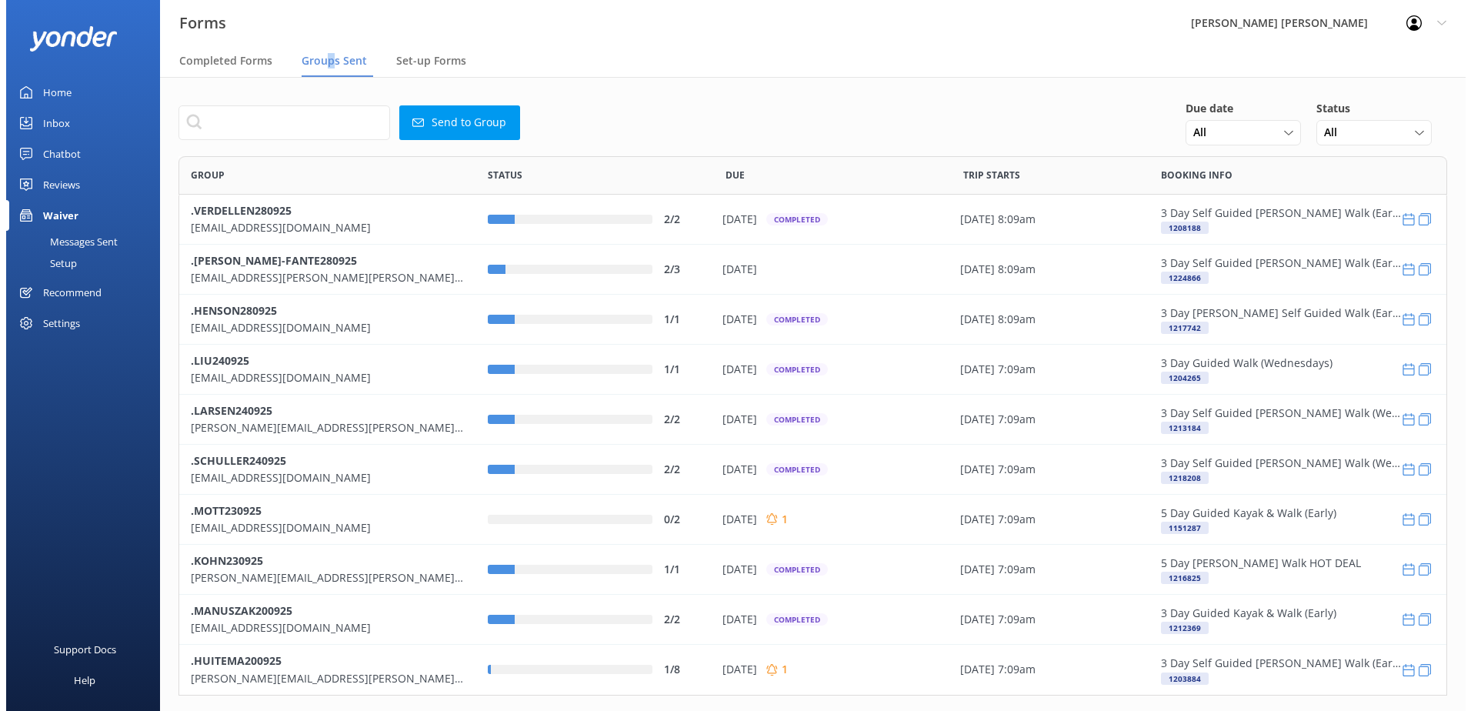
scroll to position [528, 1257]
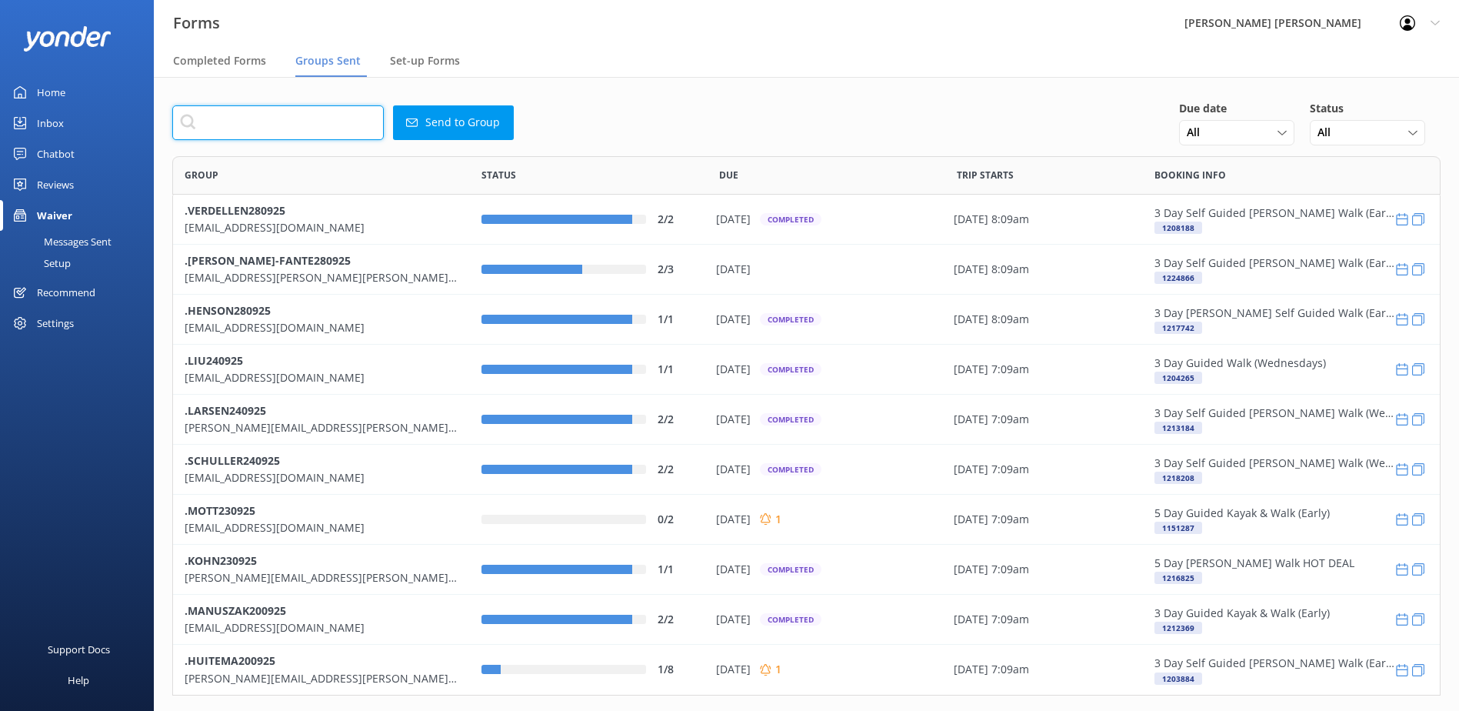
drag, startPoint x: 324, startPoint y: 62, endPoint x: 252, endPoint y: 117, distance: 90.0
click at [252, 117] on input "text" at bounding box center [278, 122] width 212 height 35
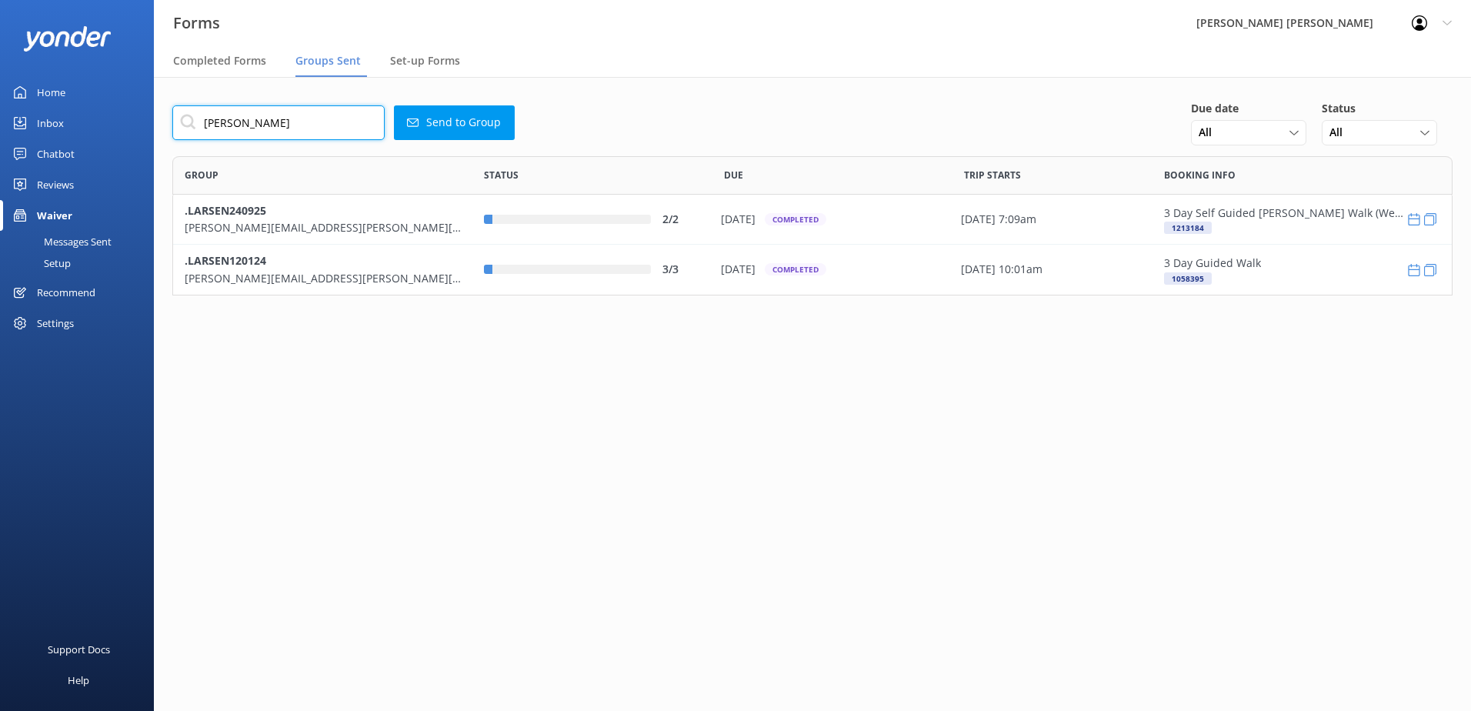
scroll to position [128, 1269]
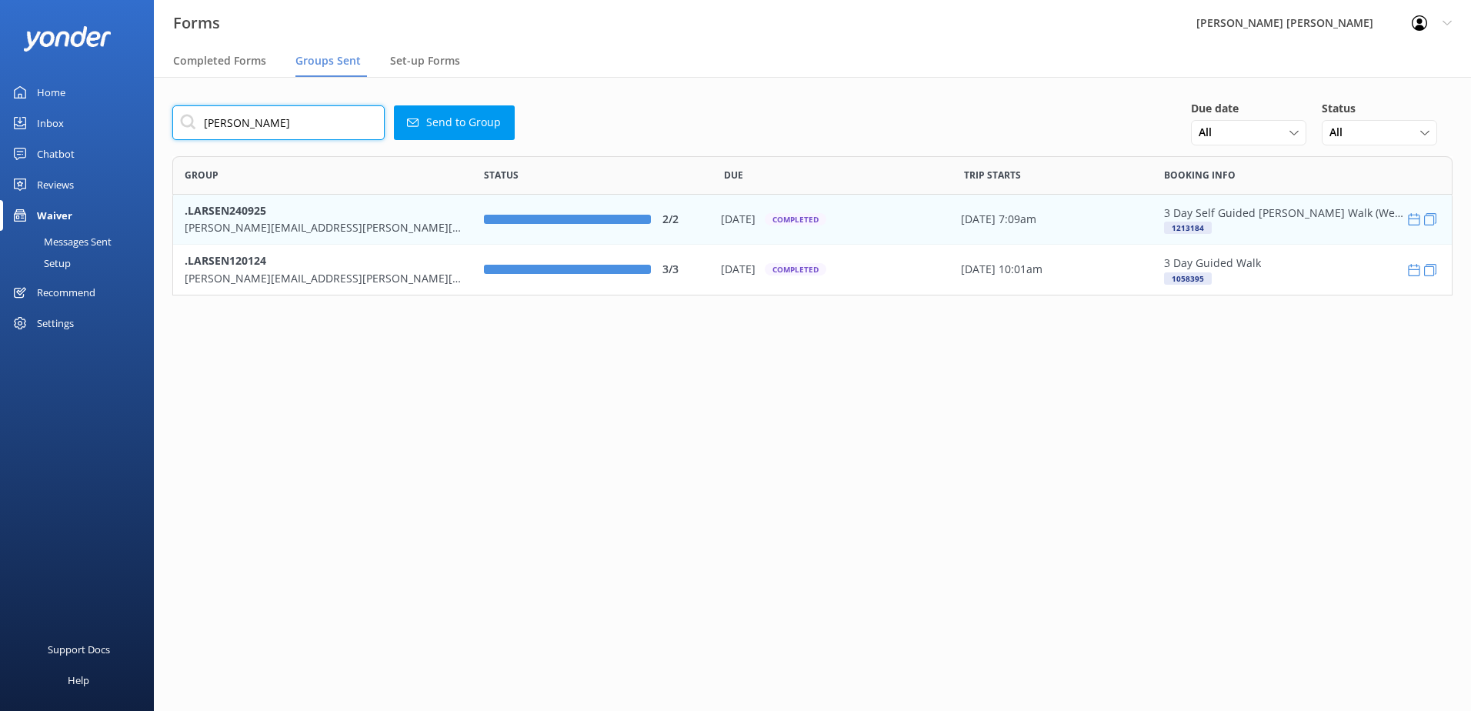
type input "[PERSON_NAME]"
click at [224, 214] on b ".LARSEN240925" at bounding box center [226, 209] width 82 height 15
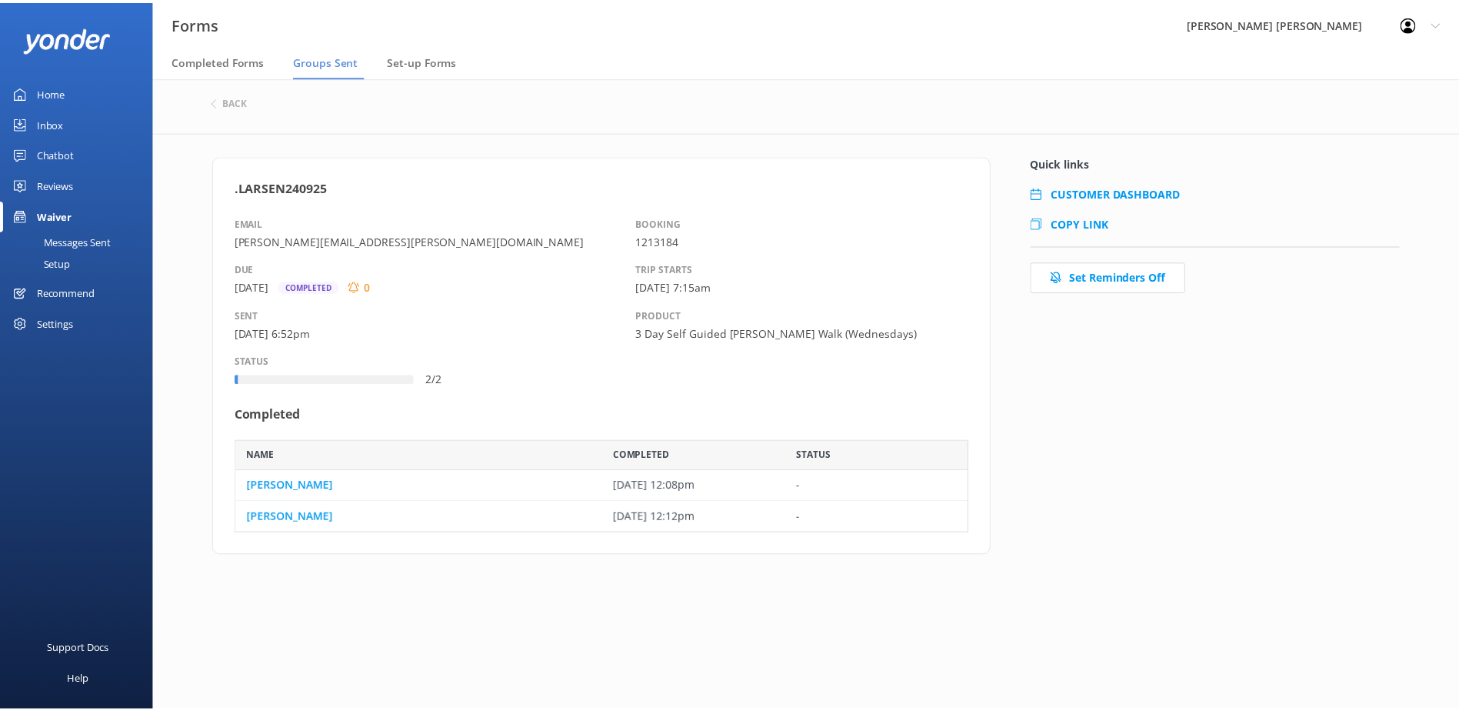
scroll to position [82, 729]
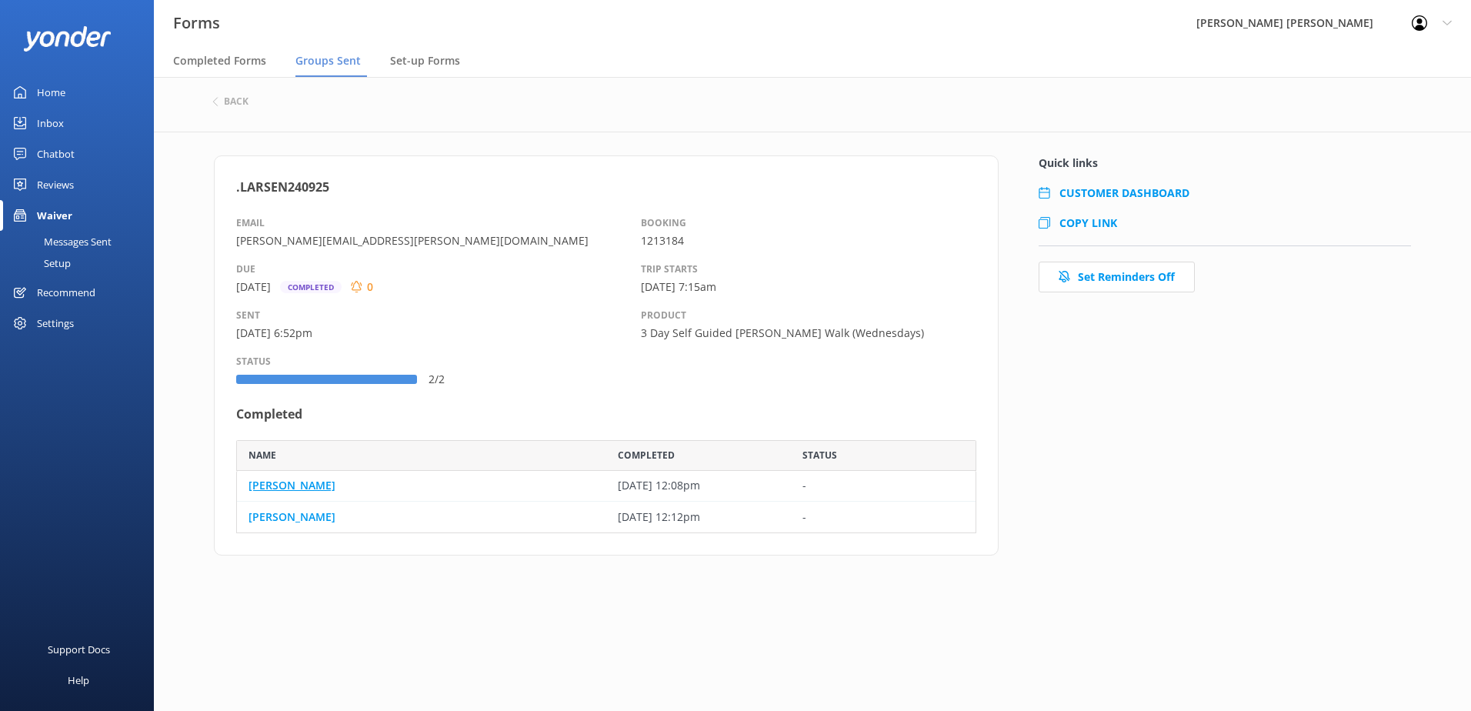
click at [300, 486] on link "[PERSON_NAME]" at bounding box center [291, 485] width 87 height 17
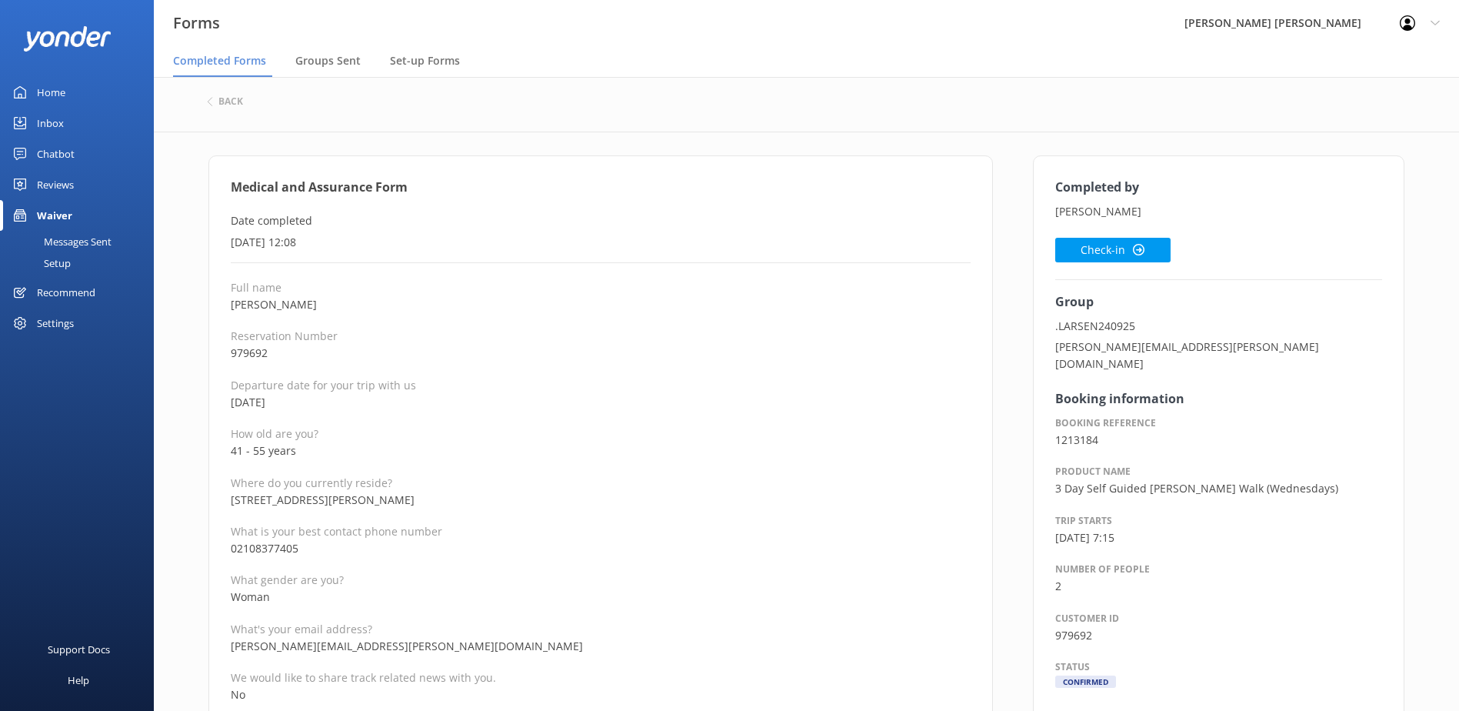
drag, startPoint x: 462, startPoint y: 418, endPoint x: 482, endPoint y: 425, distance: 21.4
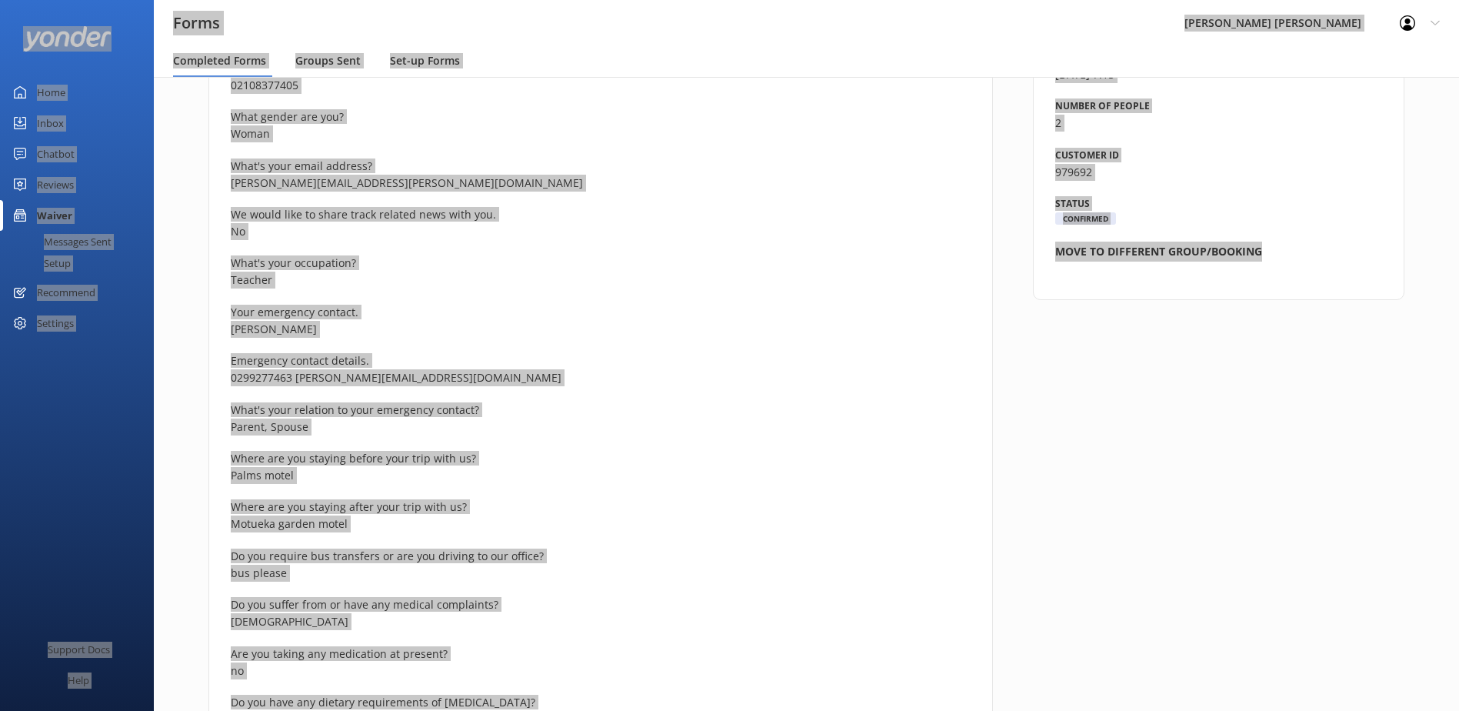
scroll to position [308, 0]
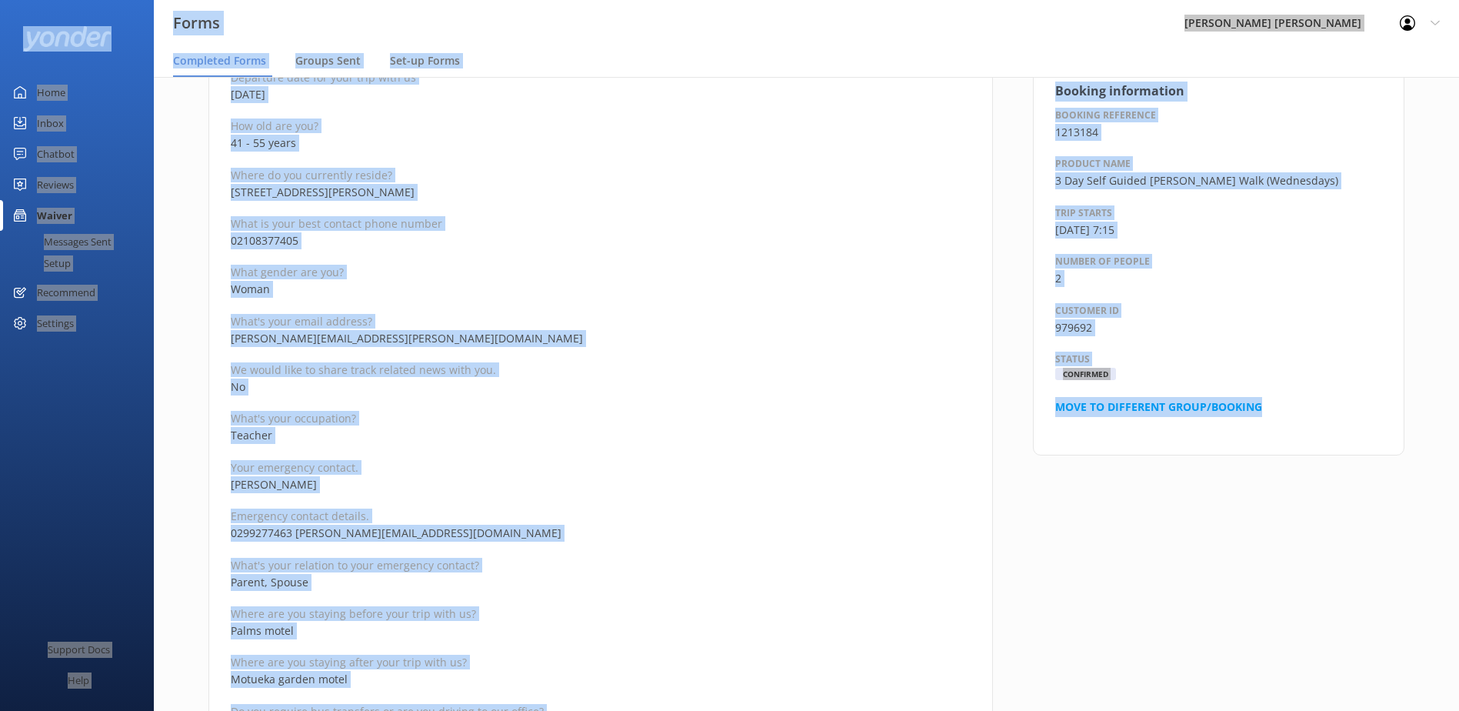
click at [605, 341] on p "[PERSON_NAME][EMAIL_ADDRESS][PERSON_NAME][DOMAIN_NAME]" at bounding box center [601, 338] width 740 height 17
click at [546, 388] on p "No" at bounding box center [601, 386] width 740 height 17
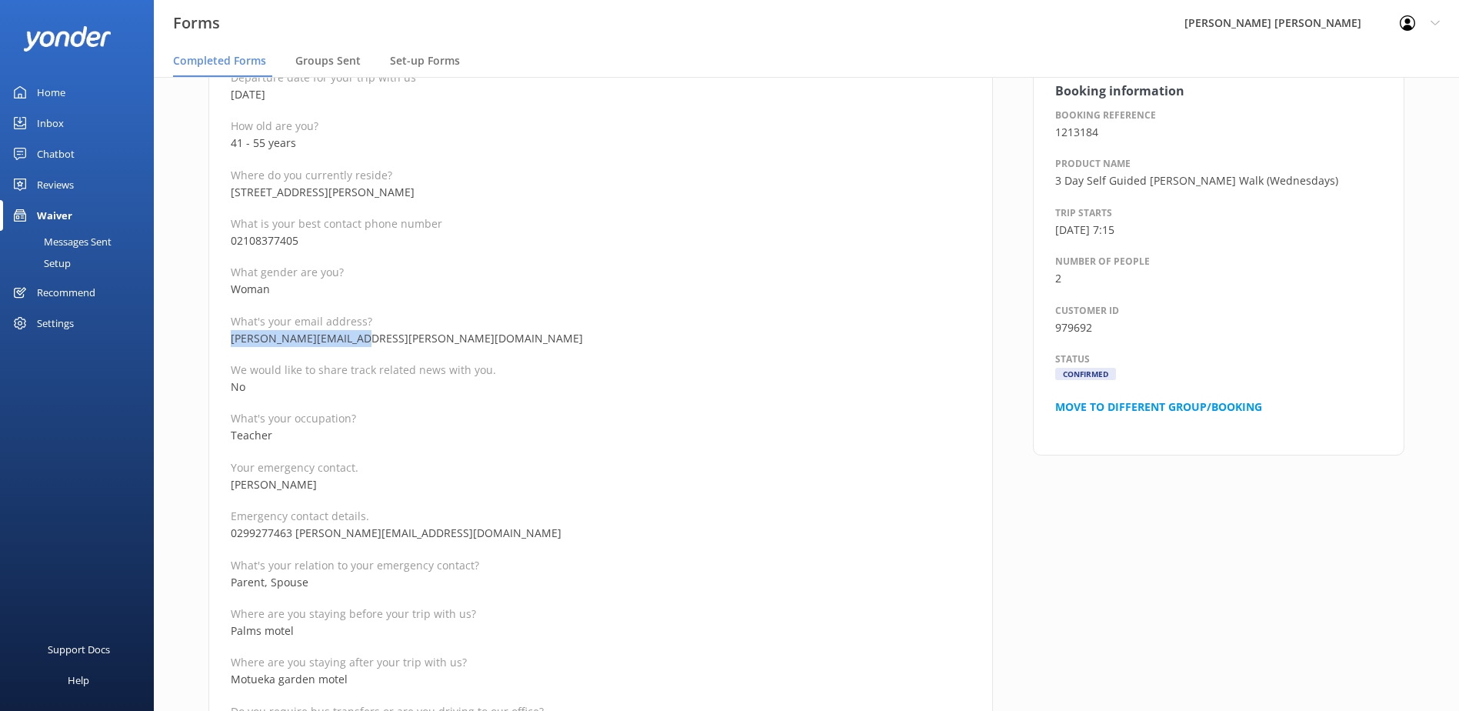
drag, startPoint x: 346, startPoint y: 343, endPoint x: 216, endPoint y: 340, distance: 130.0
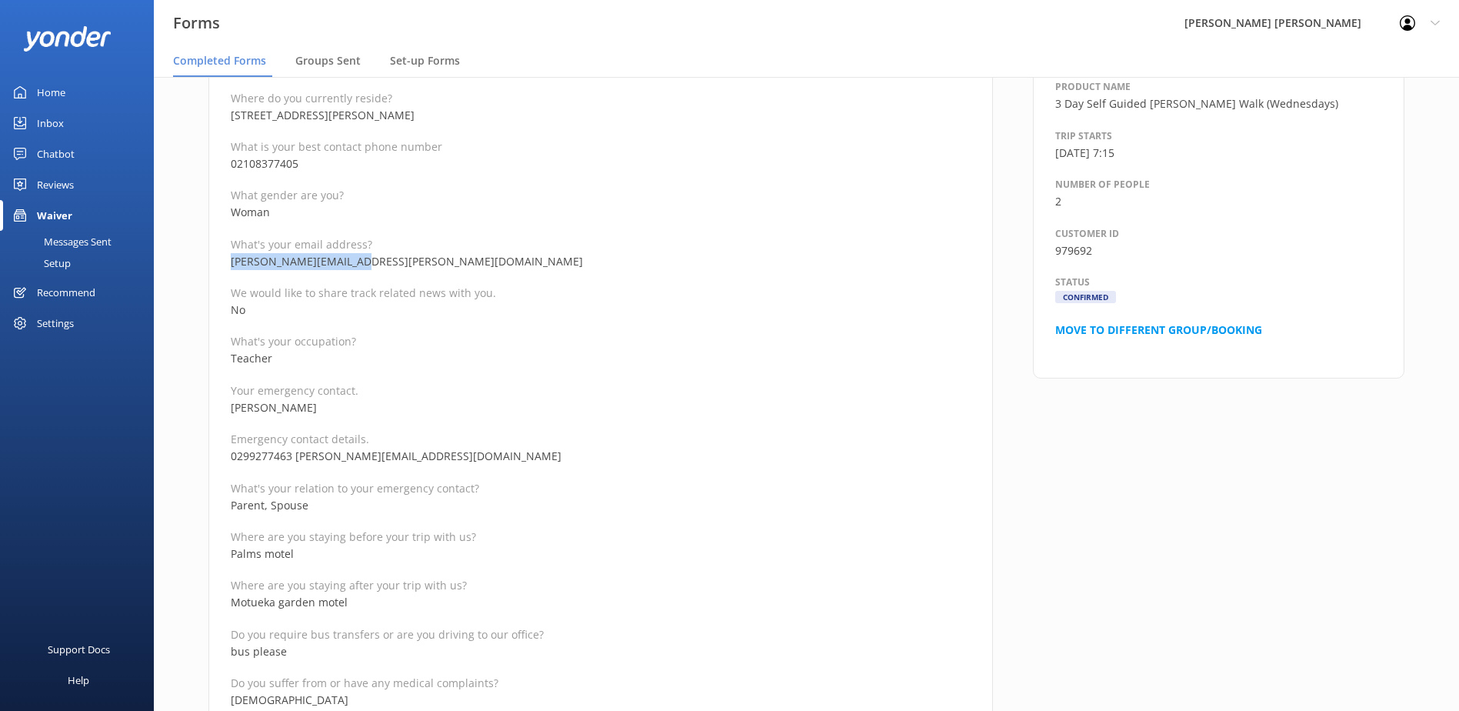
drag, startPoint x: 313, startPoint y: 412, endPoint x: 220, endPoint y: 402, distance: 93.7
drag, startPoint x: 292, startPoint y: 455, endPoint x: 218, endPoint y: 459, distance: 74.0
click at [292, 495] on p "What's your relation to your emergency contact?" at bounding box center [601, 488] width 740 height 15
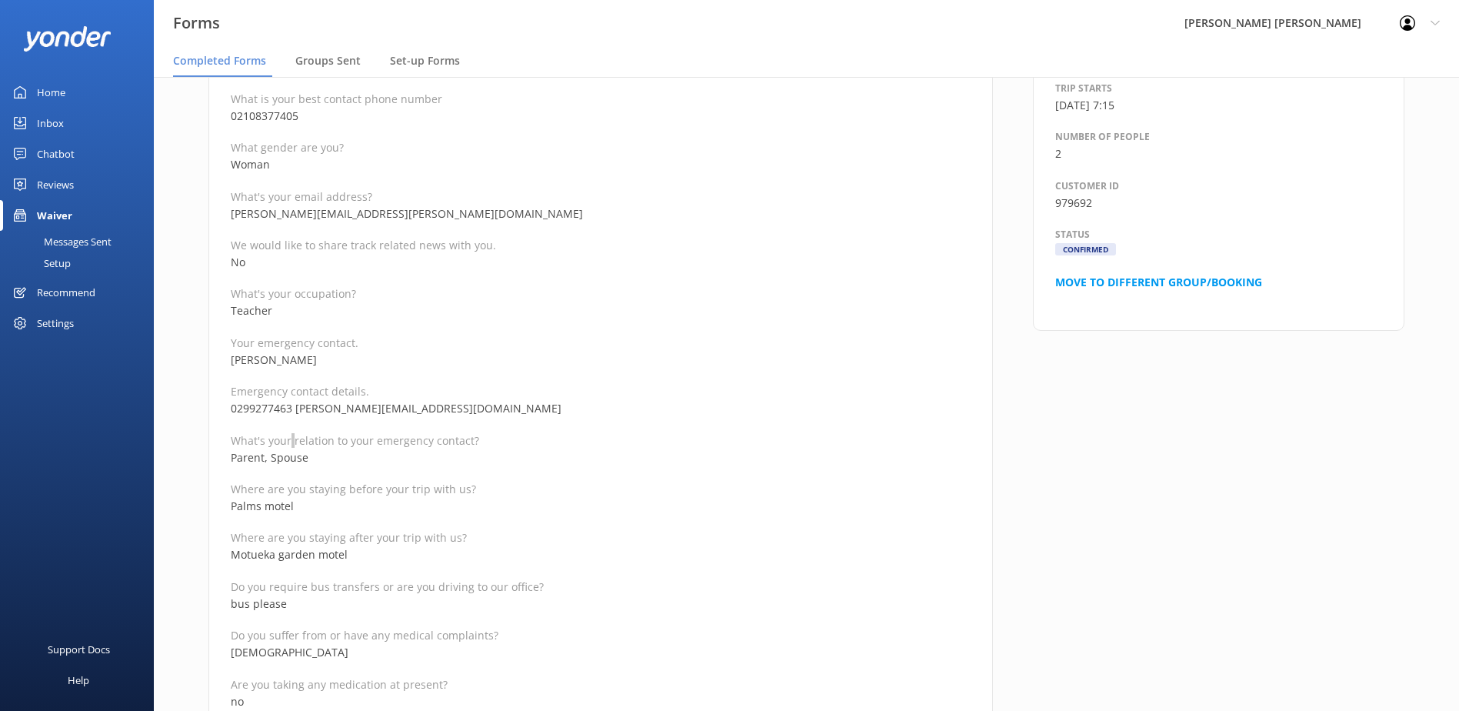
scroll to position [154, 0]
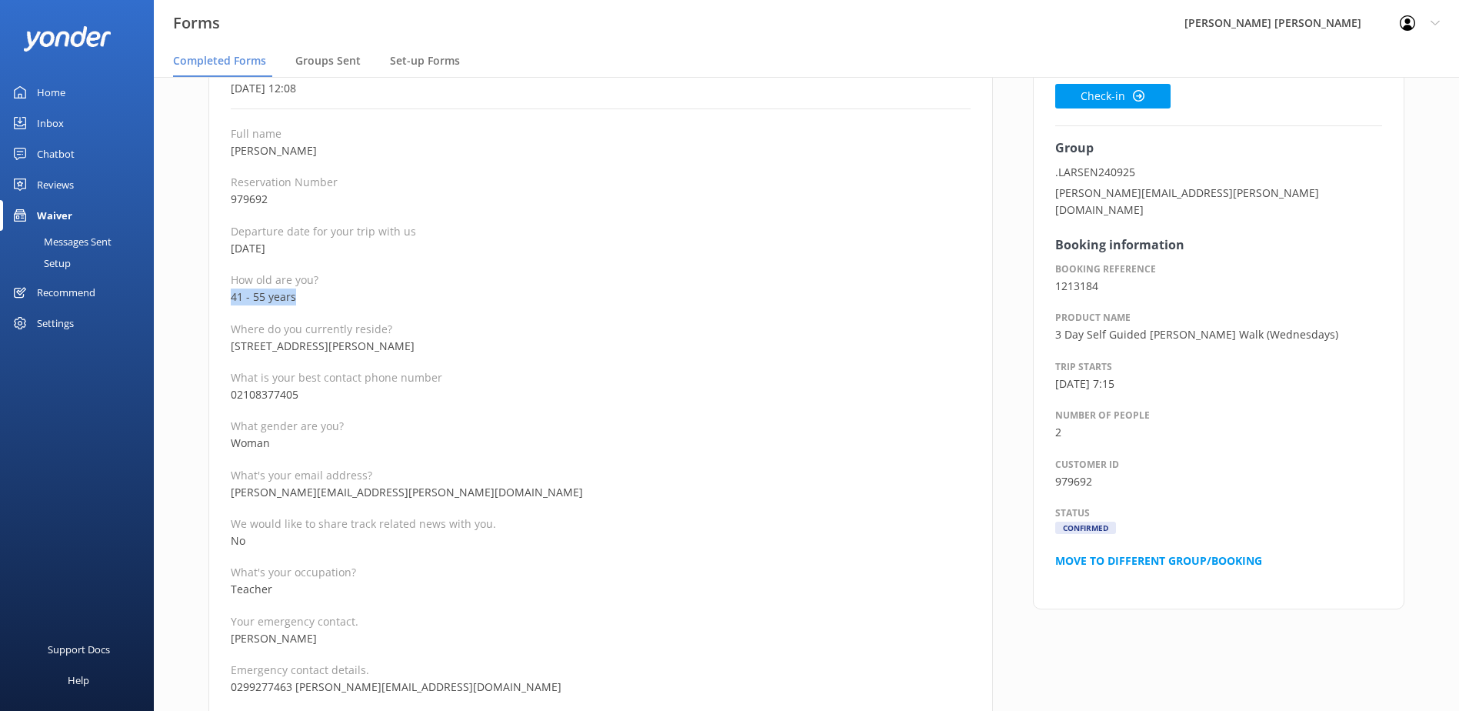
drag, startPoint x: 299, startPoint y: 296, endPoint x: 195, endPoint y: 299, distance: 104.7
click at [1115, 89] on button "Check-in" at bounding box center [1112, 96] width 115 height 25
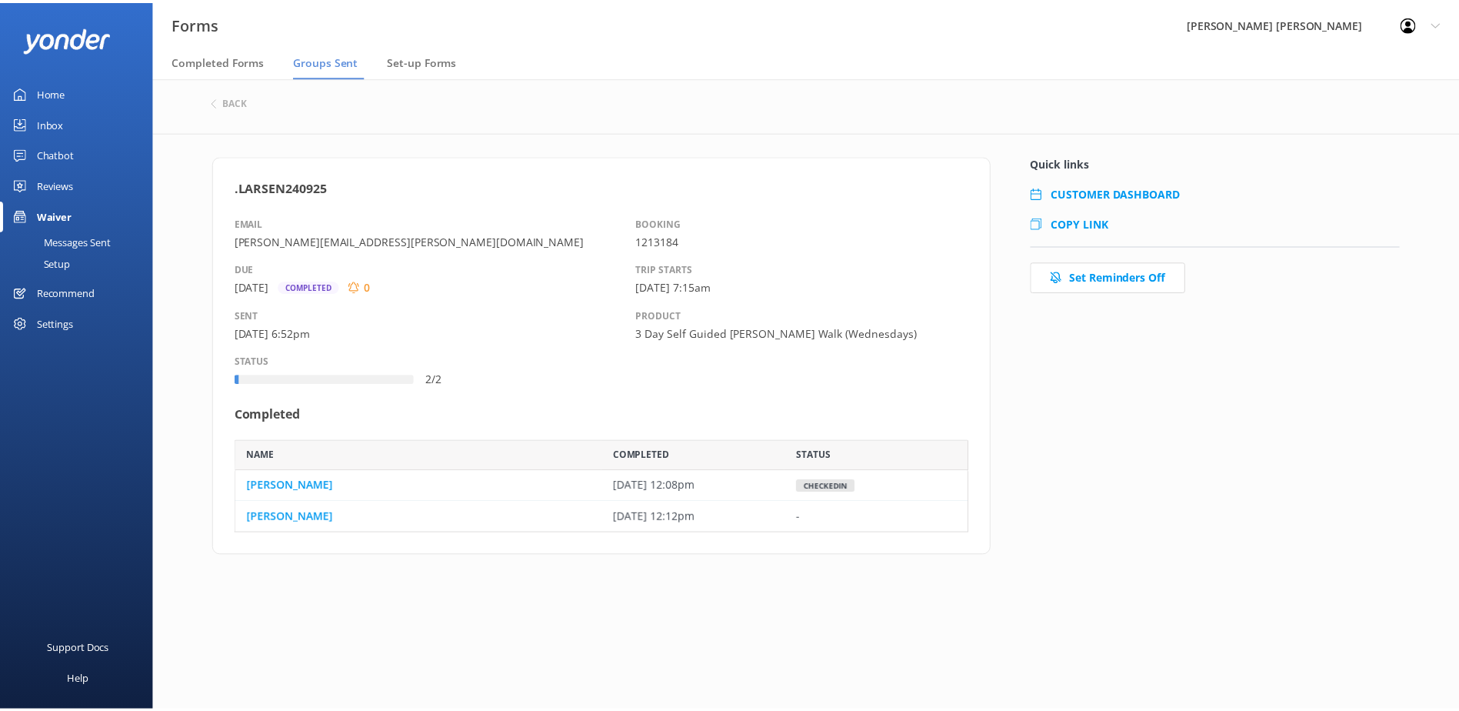
scroll to position [82, 729]
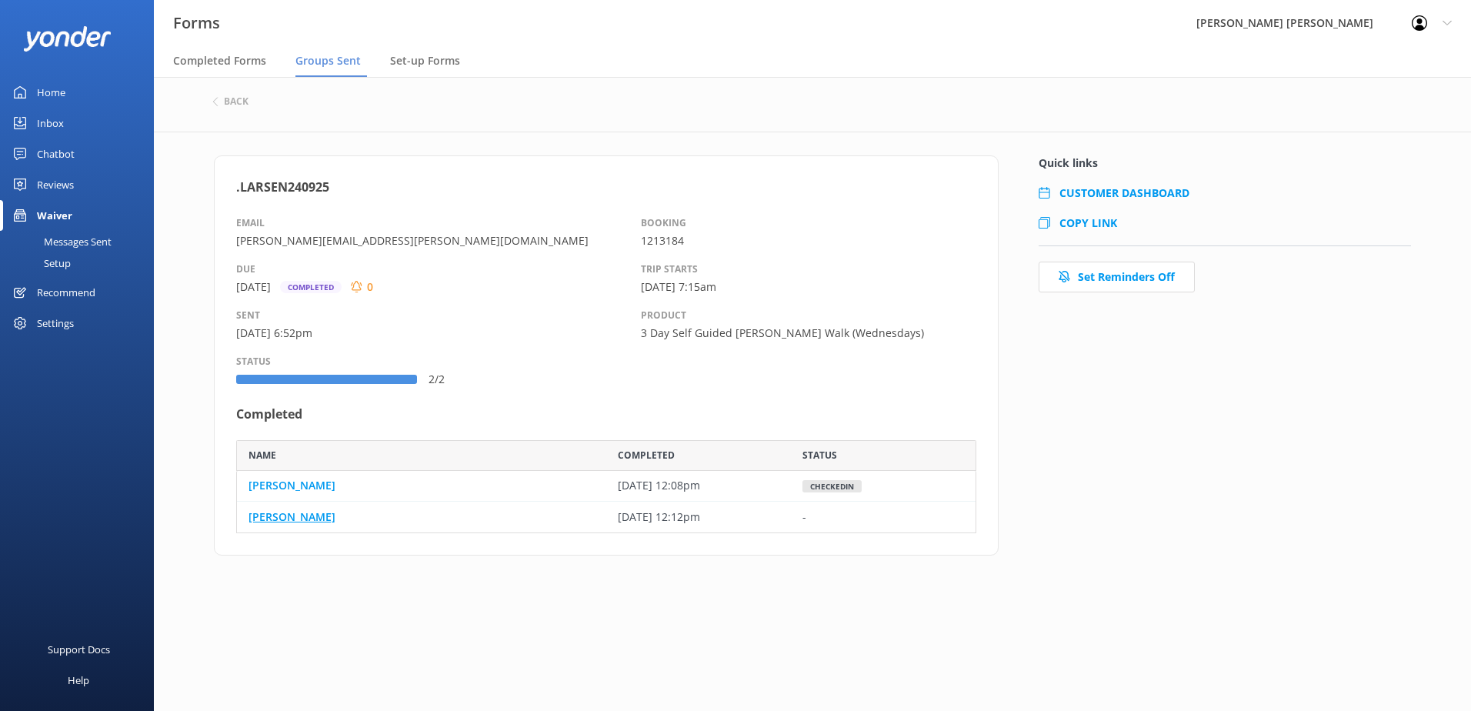
click at [300, 515] on link "[PERSON_NAME]" at bounding box center [291, 516] width 87 height 17
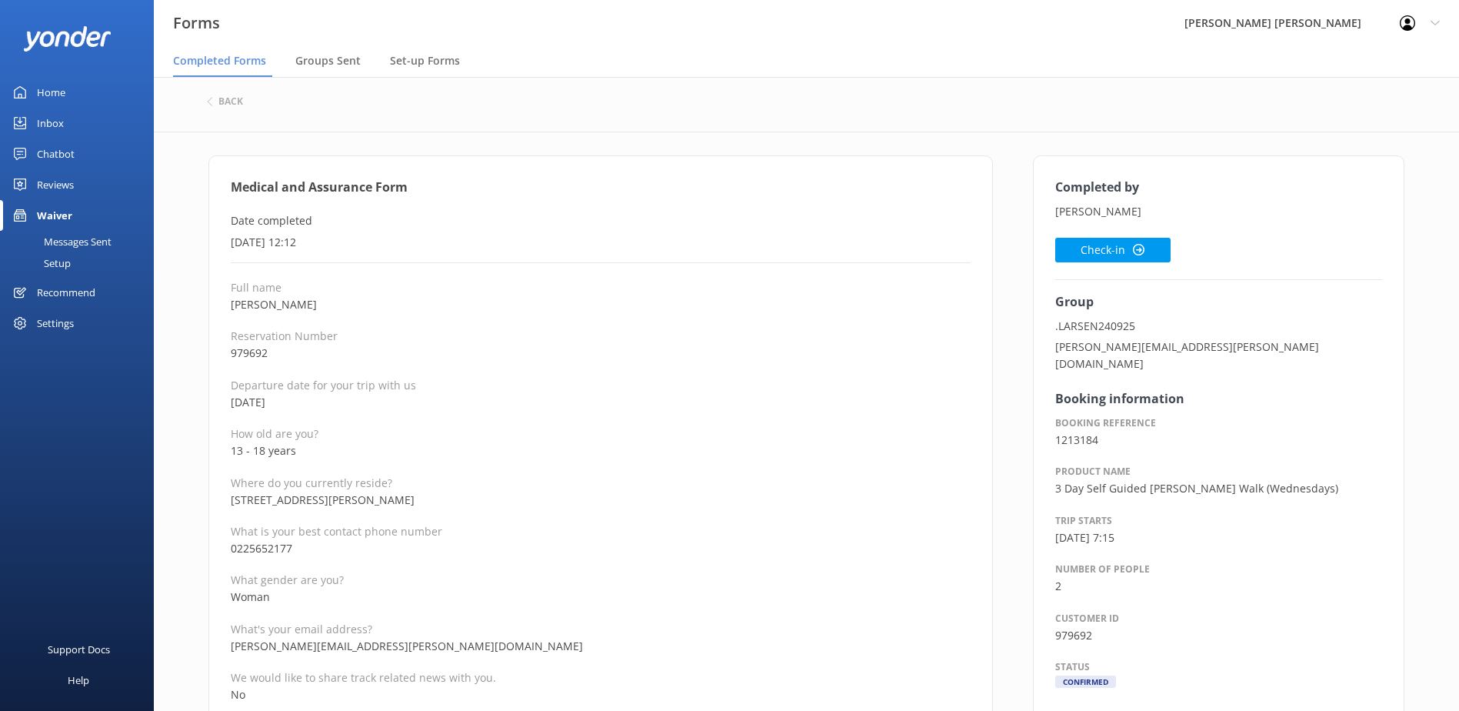
click at [609, 542] on p "0225652177" at bounding box center [601, 548] width 740 height 17
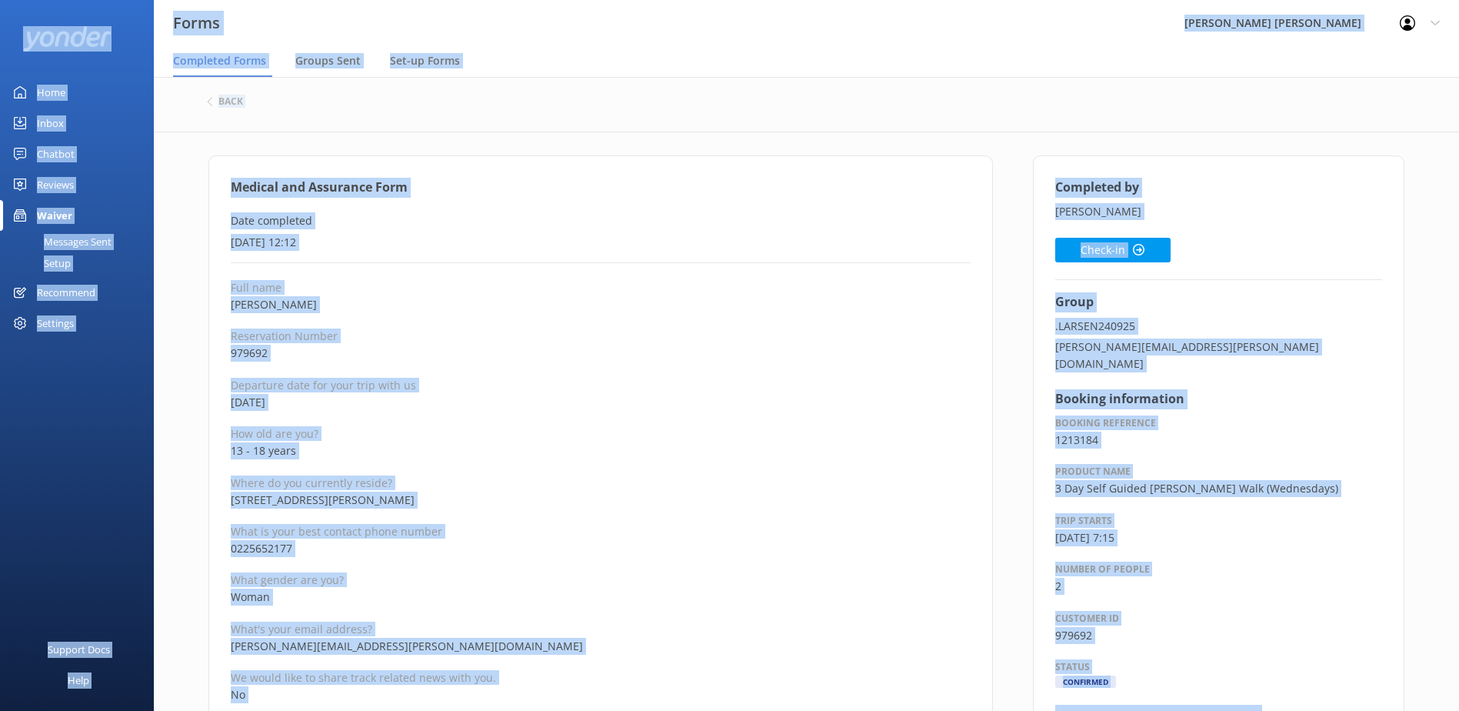
click at [518, 481] on p "Where do you currently reside?" at bounding box center [601, 482] width 740 height 15
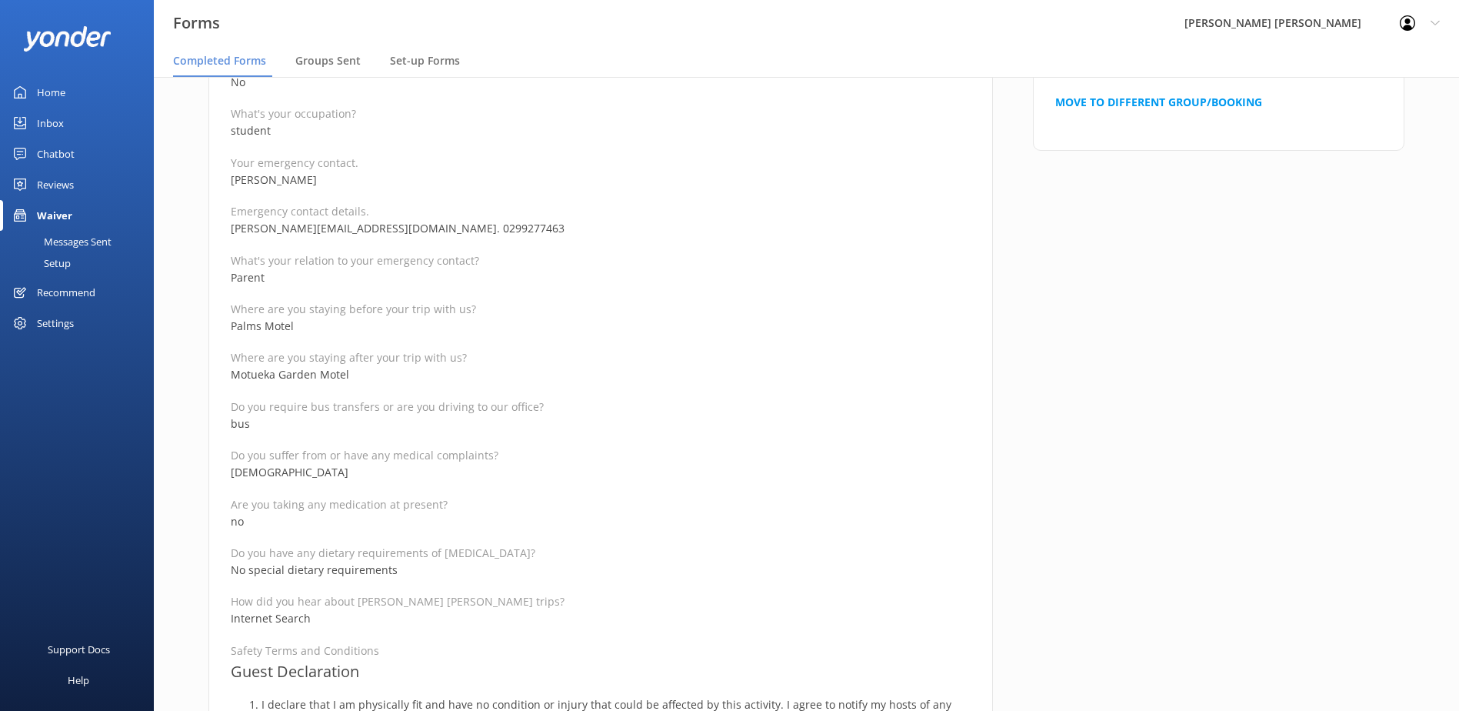
scroll to position [615, 0]
click at [536, 352] on p "Where are you staying after your trip with us?" at bounding box center [601, 354] width 740 height 15
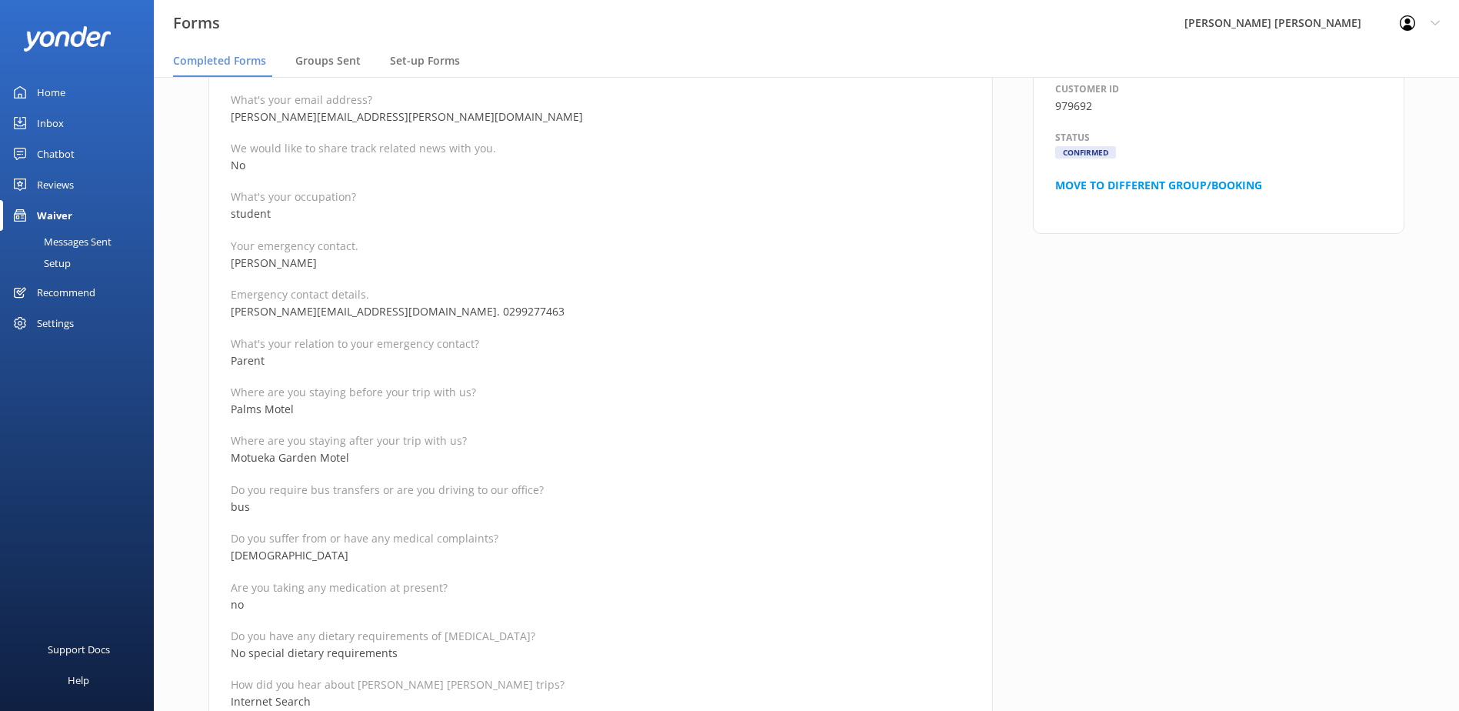
scroll to position [385, 0]
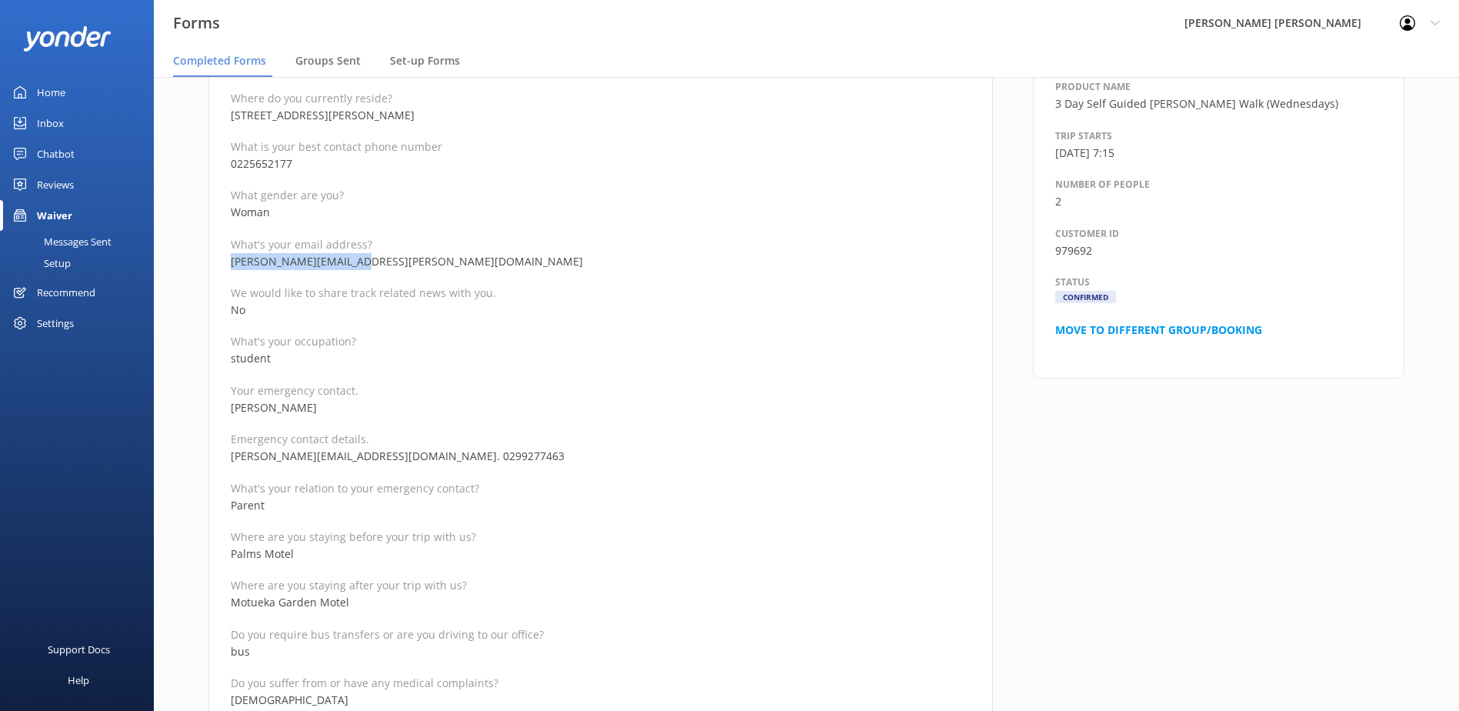
drag, startPoint x: 345, startPoint y: 264, endPoint x: 215, endPoint y: 255, distance: 130.3
drag, startPoint x: 322, startPoint y: 404, endPoint x: 207, endPoint y: 408, distance: 115.5
click at [381, 392] on p "Your emergency contact." at bounding box center [601, 390] width 740 height 15
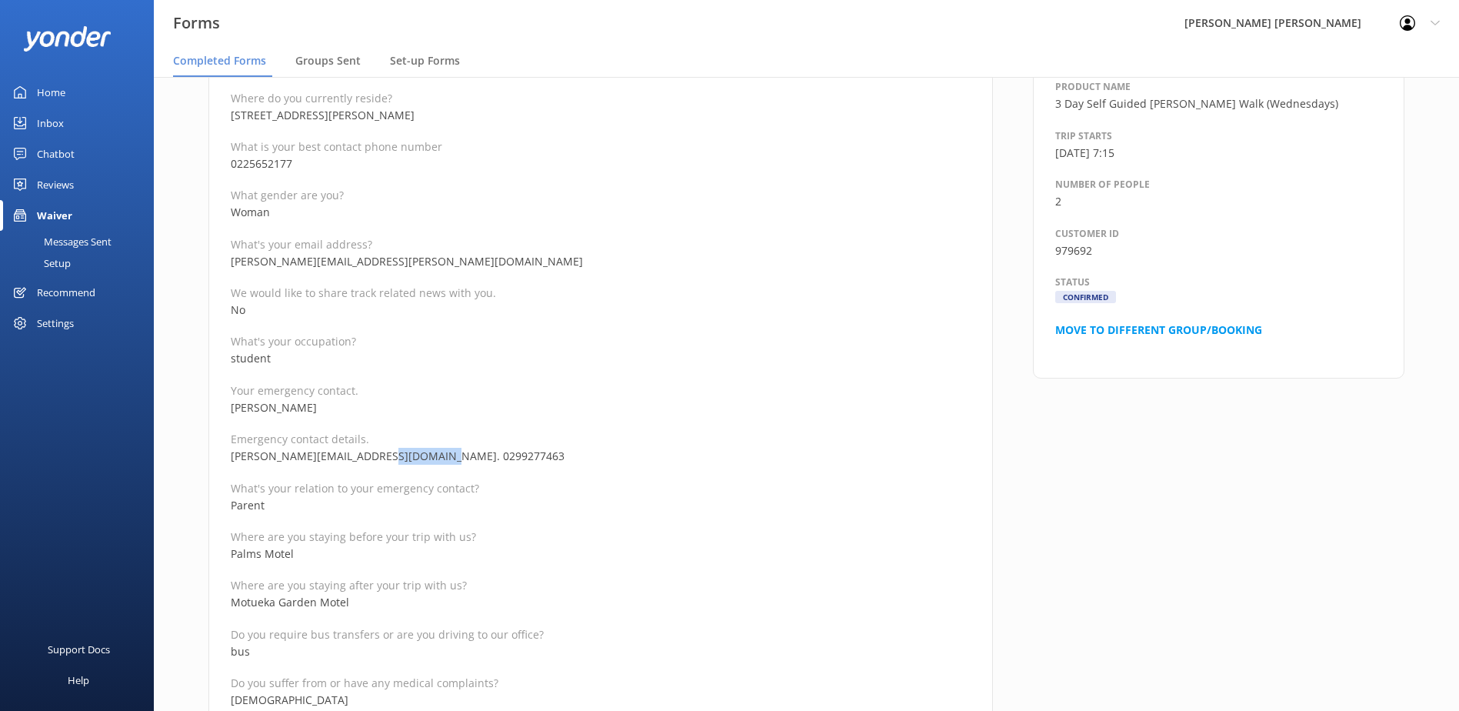
drag, startPoint x: 432, startPoint y: 453, endPoint x: 369, endPoint y: 458, distance: 62.5
click at [369, 458] on p "[PERSON_NAME][EMAIL_ADDRESS][DOMAIN_NAME]. 0299277463" at bounding box center [601, 456] width 740 height 17
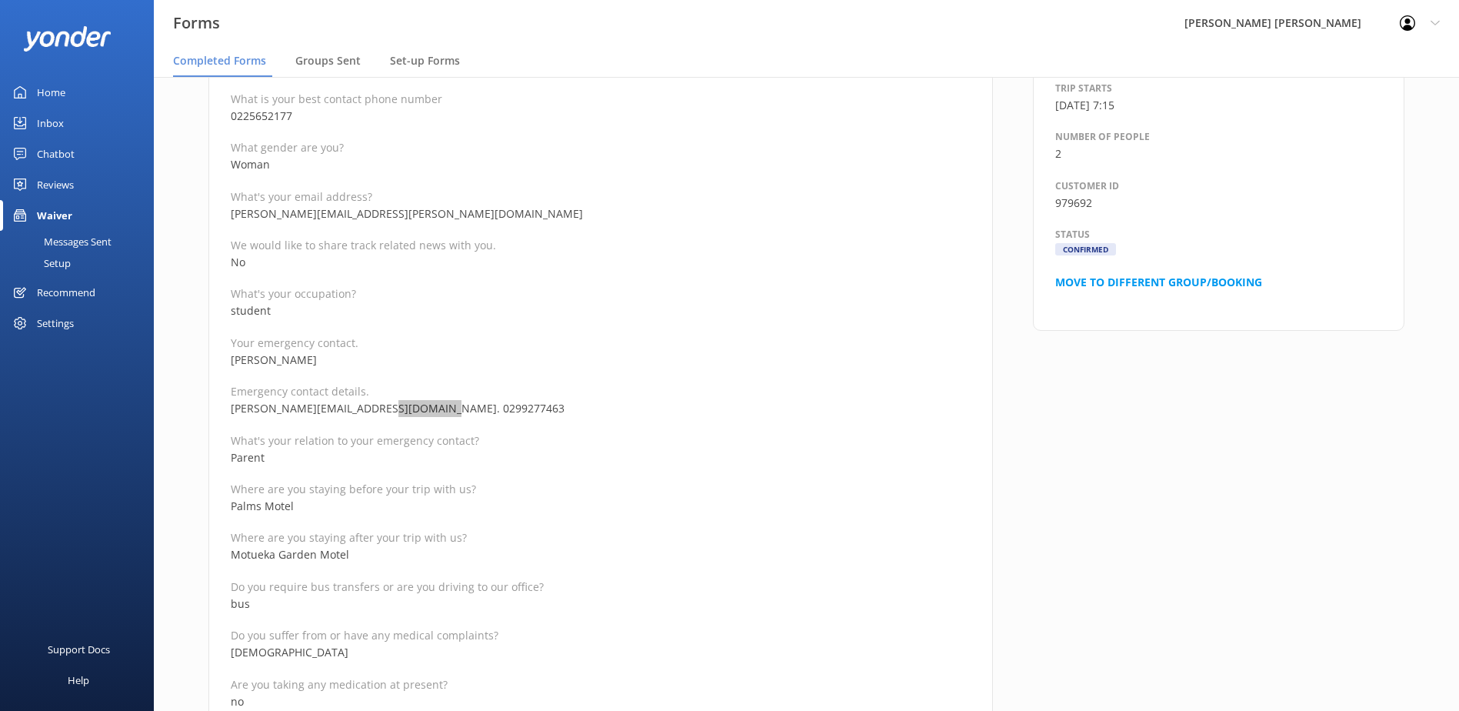
scroll to position [615, 0]
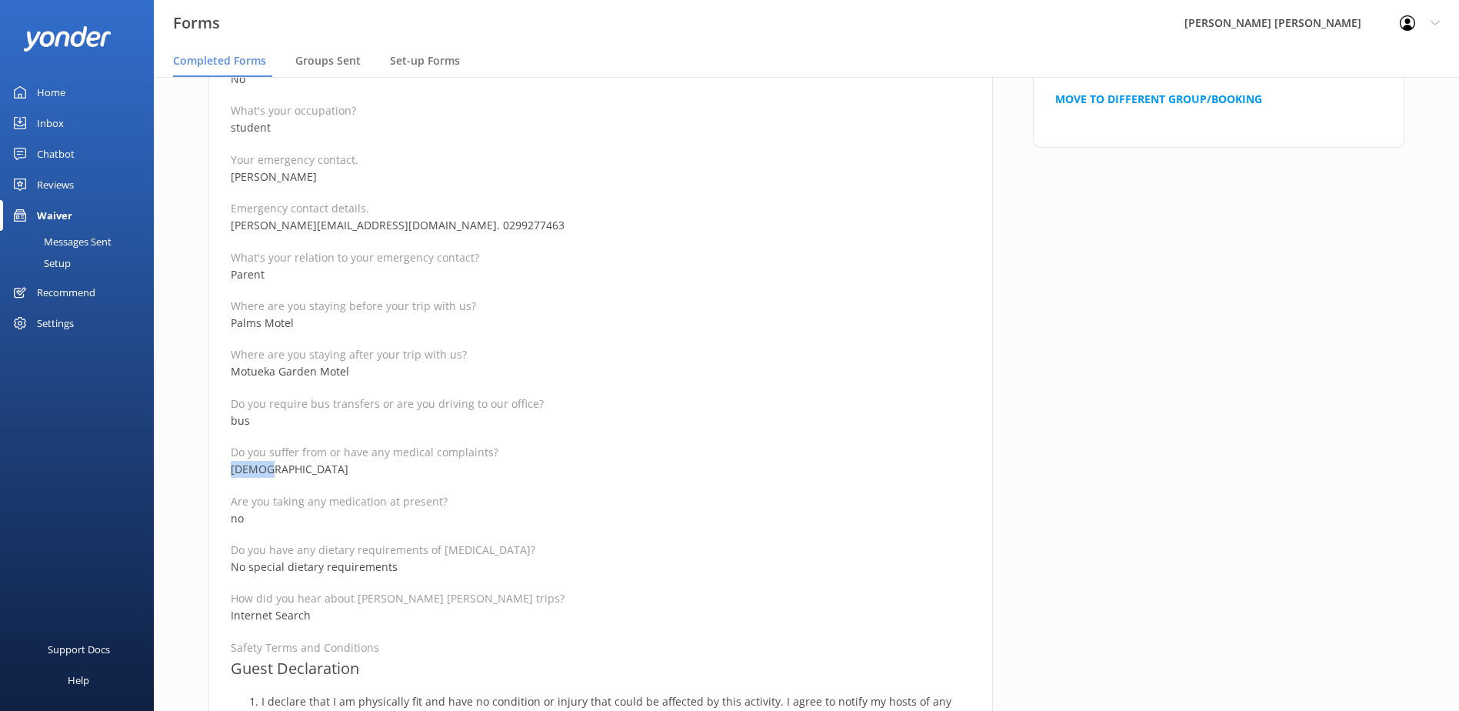
drag, startPoint x: 272, startPoint y: 467, endPoint x: 202, endPoint y: 470, distance: 70.1
click at [202, 470] on div "Medical and Assurance Form Date completed [DATE] 12:12 Full name Briar [PERSON_…" at bounding box center [600, 519] width 825 height 1959
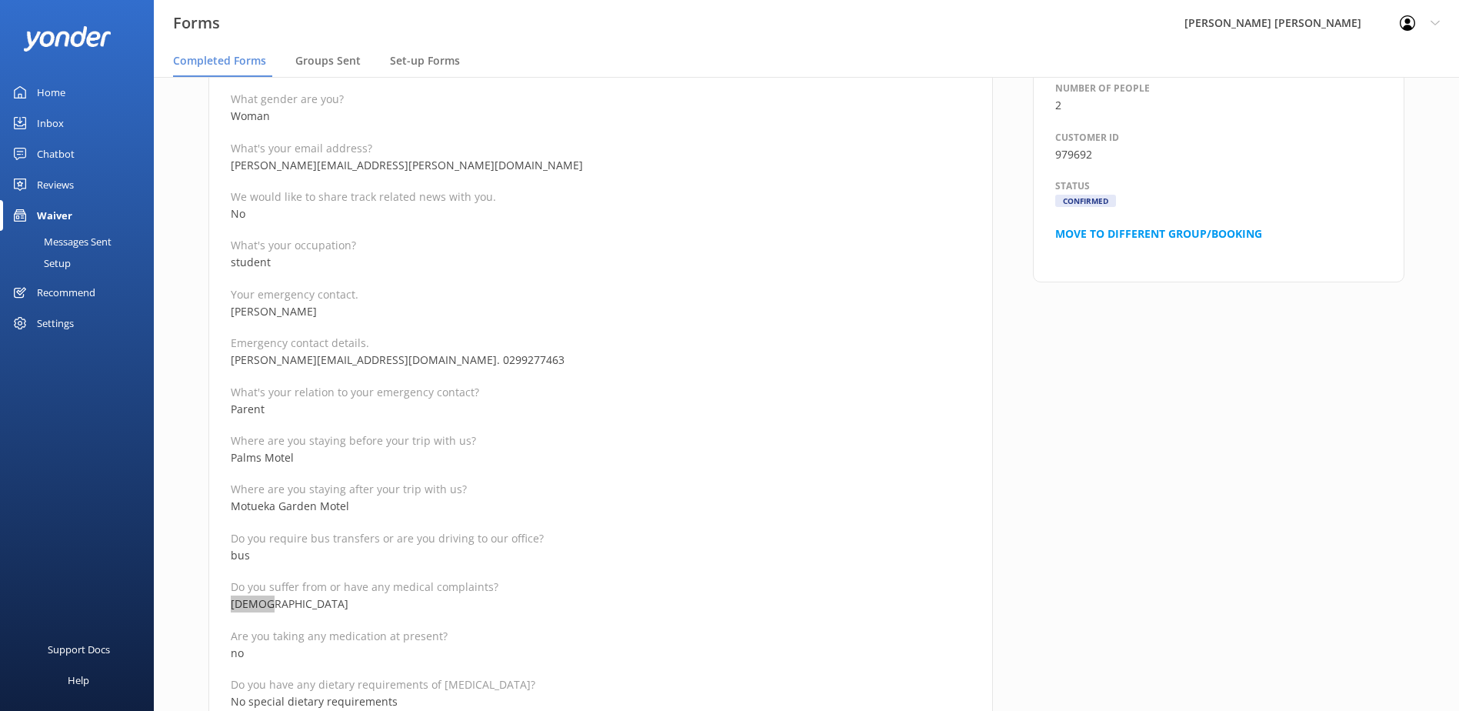
scroll to position [231, 0]
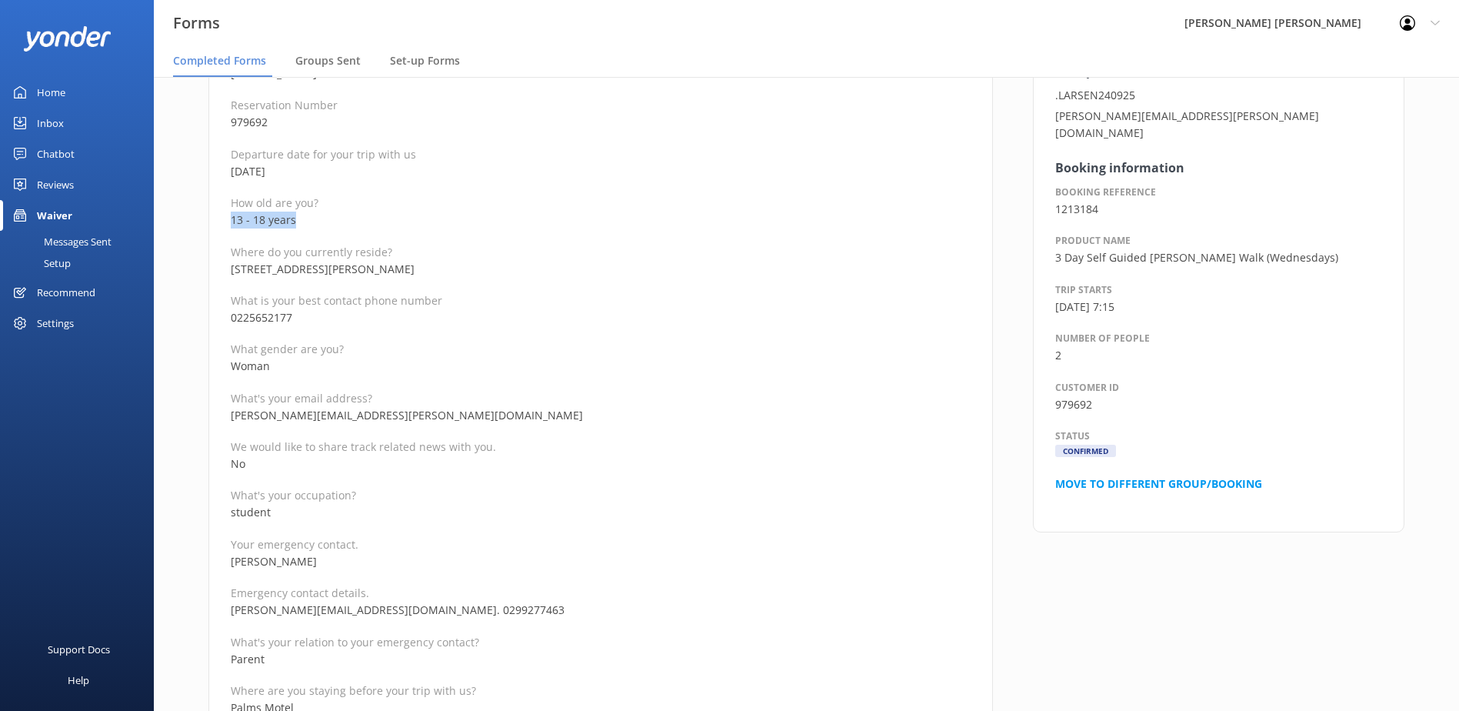
drag, startPoint x: 295, startPoint y: 218, endPoint x: 212, endPoint y: 218, distance: 83.1
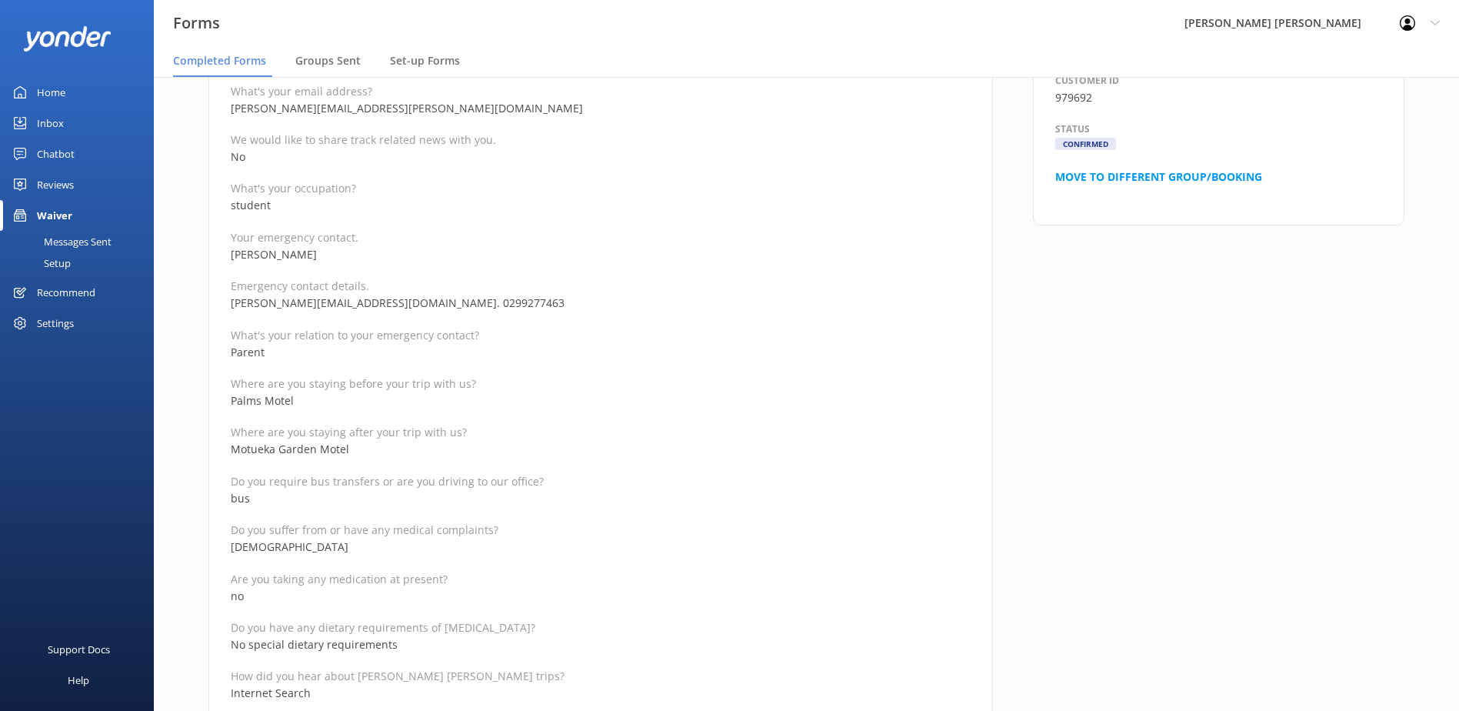
scroll to position [538, 0]
